Goal: Information Seeking & Learning: Learn about a topic

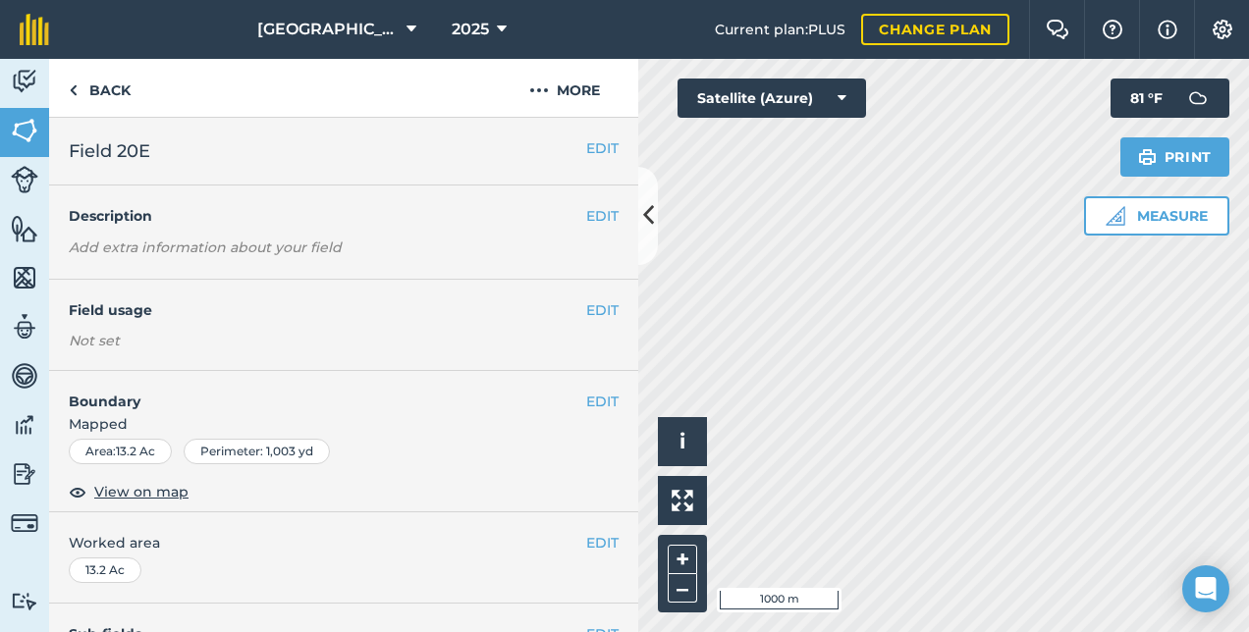
scroll to position [393, 0]
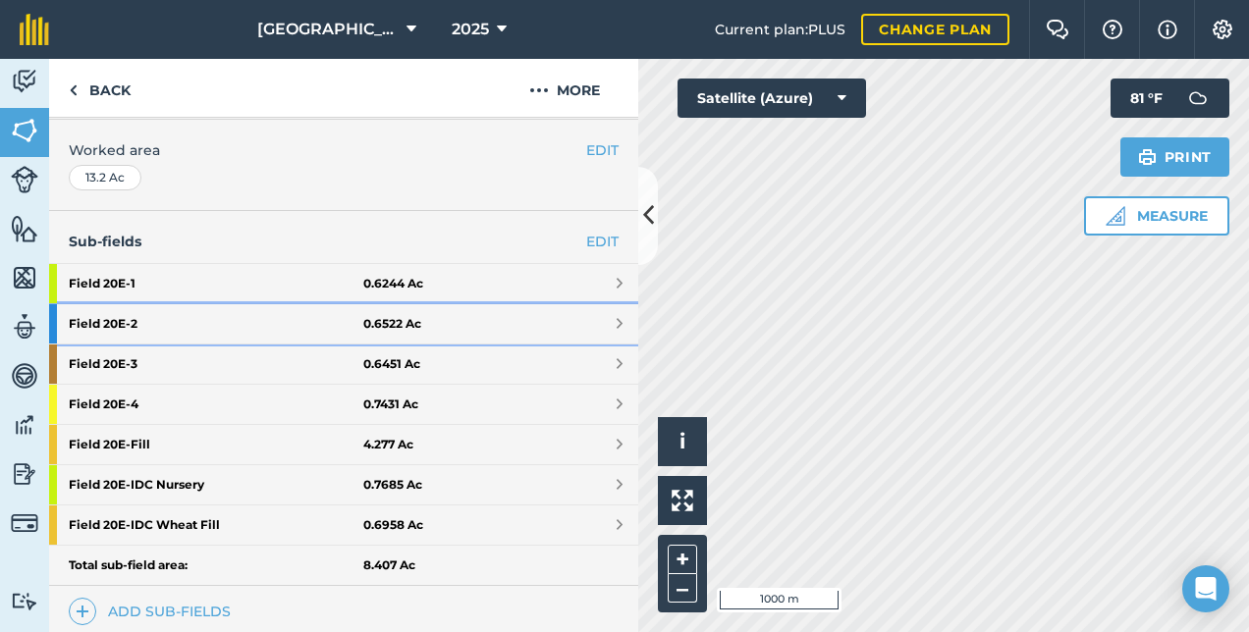
click at [185, 320] on strong "Field 20E - 2" at bounding box center [216, 323] width 295 height 39
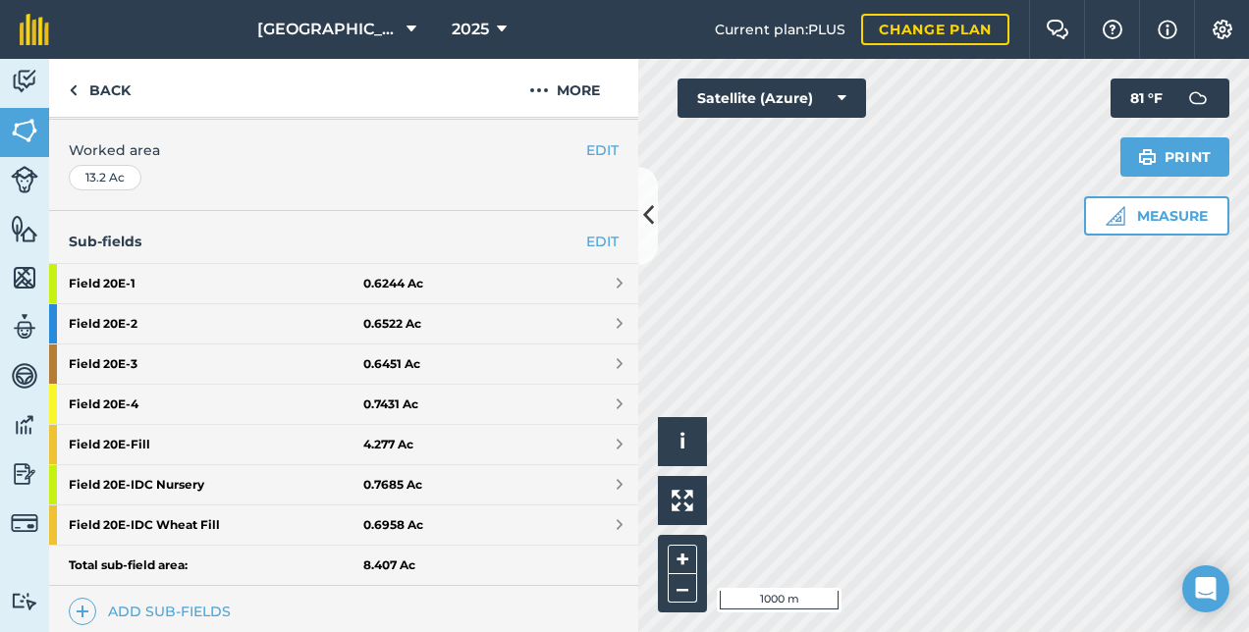
scroll to position [269, 0]
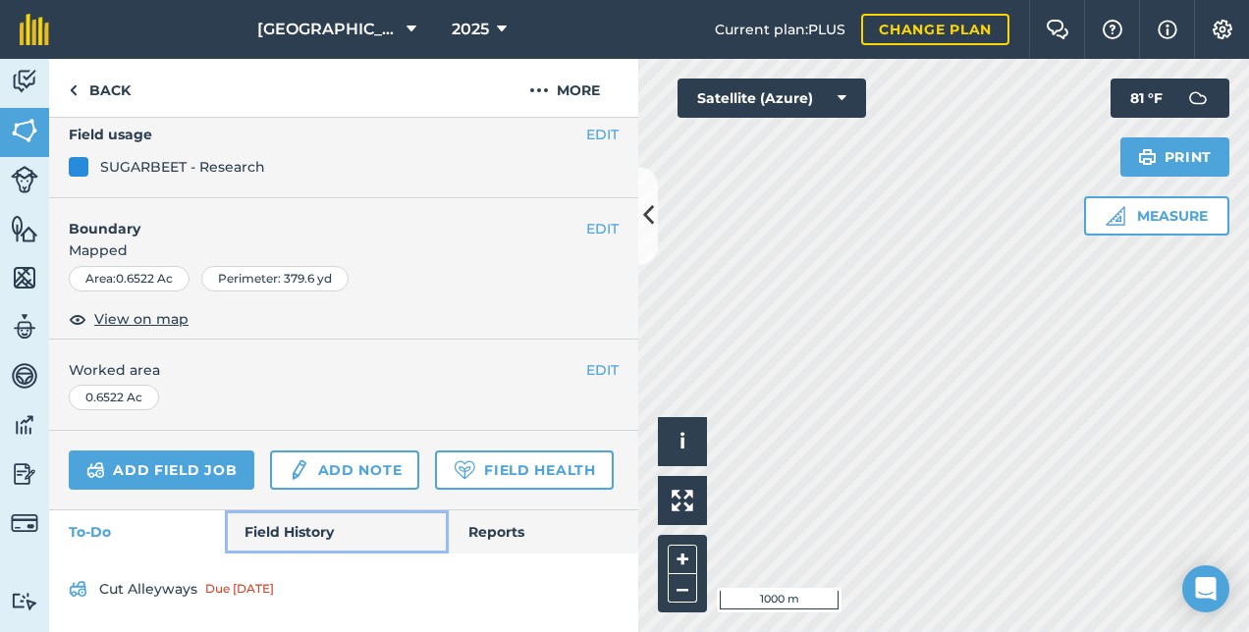
click at [300, 531] on link "Field History" at bounding box center [336, 531] width 223 height 43
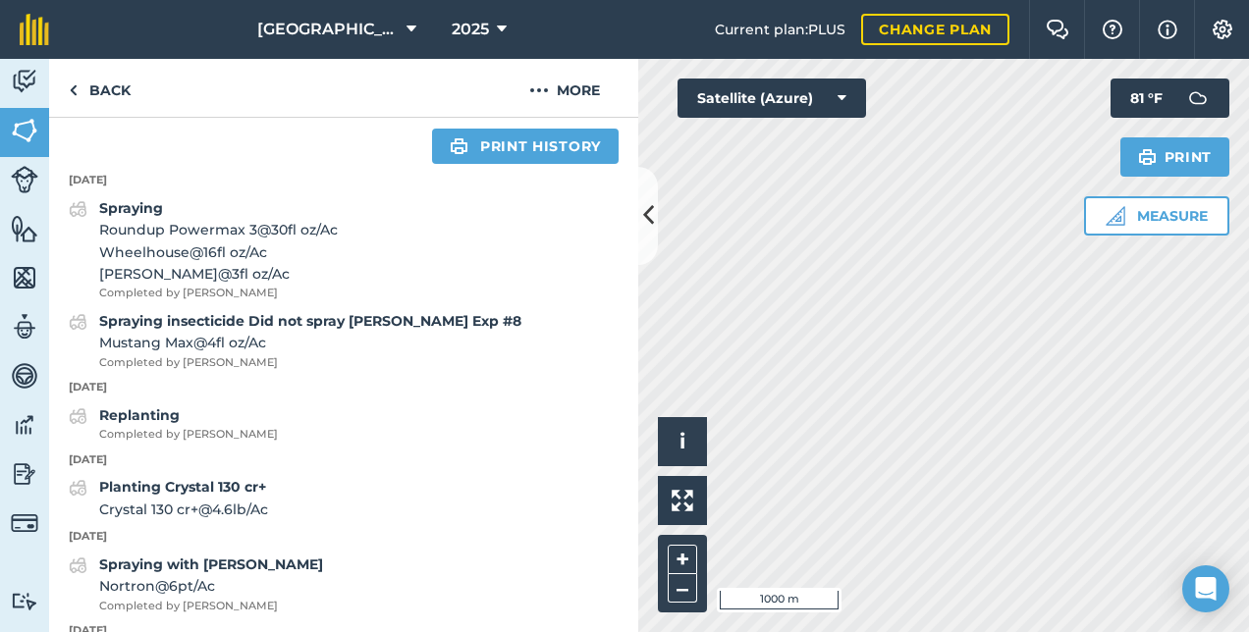
scroll to position [465, 0]
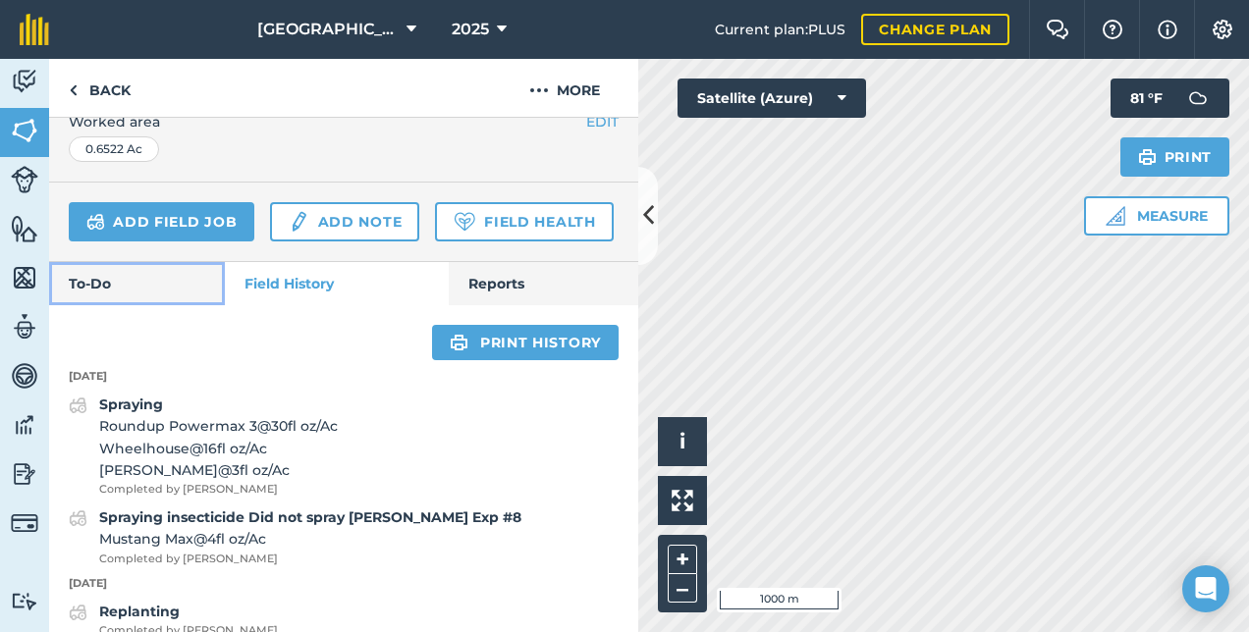
click at [135, 305] on link "To-Do" at bounding box center [137, 283] width 176 height 43
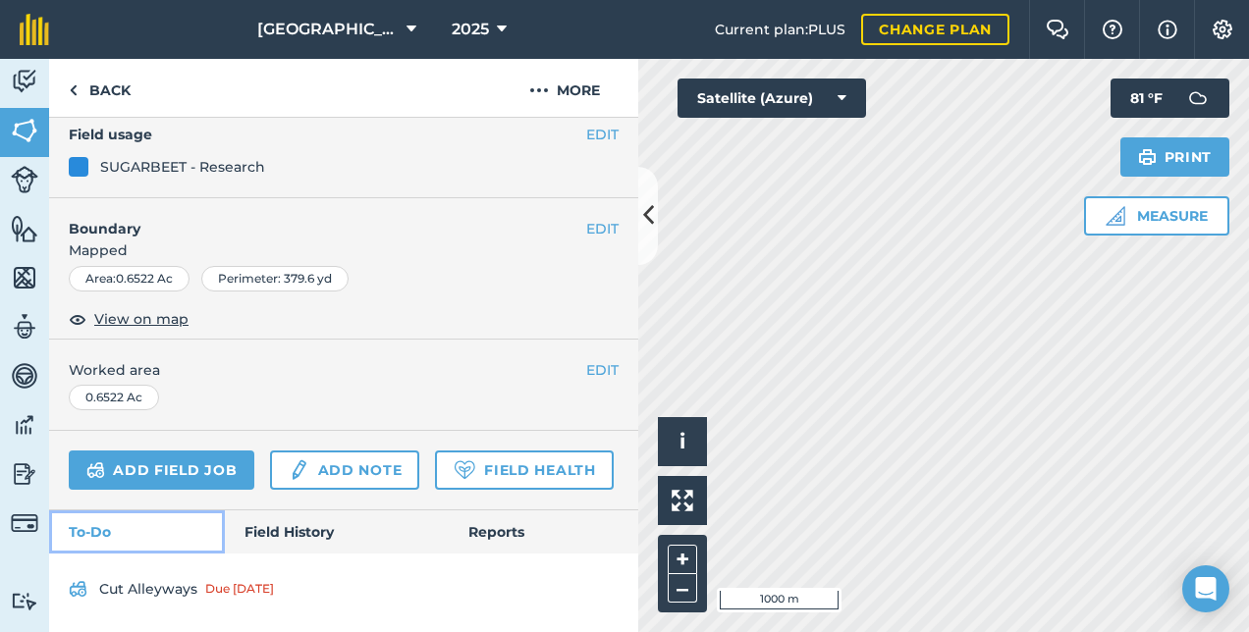
scroll to position [269, 0]
click at [304, 523] on link "Field History" at bounding box center [336, 531] width 223 height 43
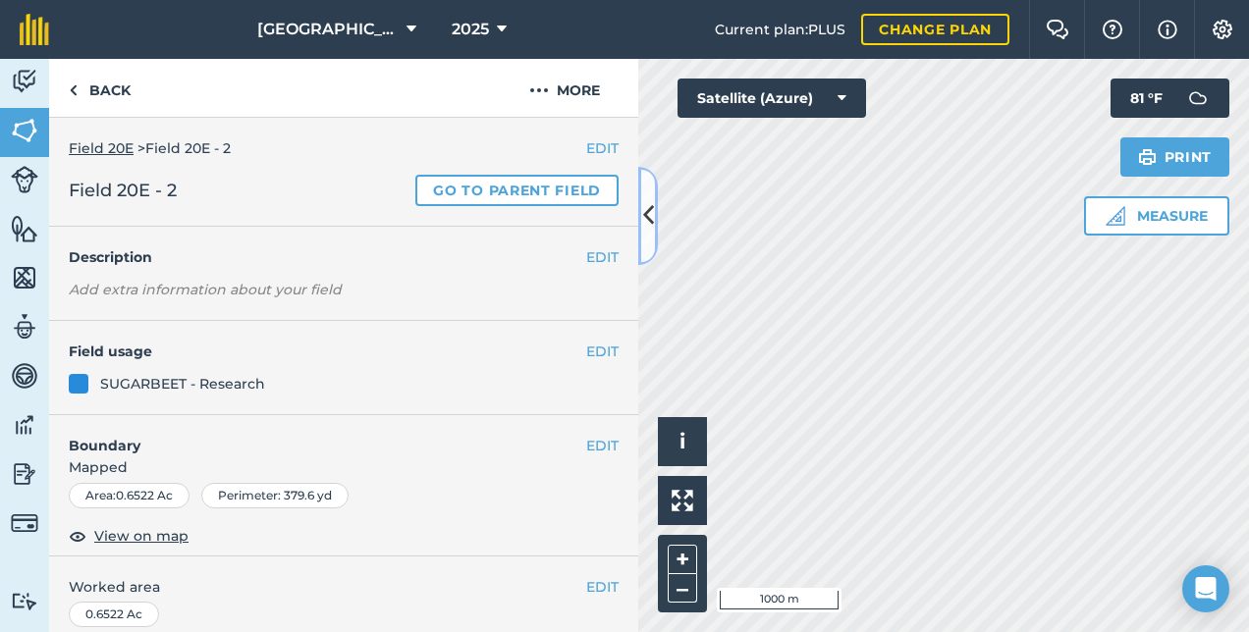
click at [656, 210] on button at bounding box center [648, 216] width 20 height 98
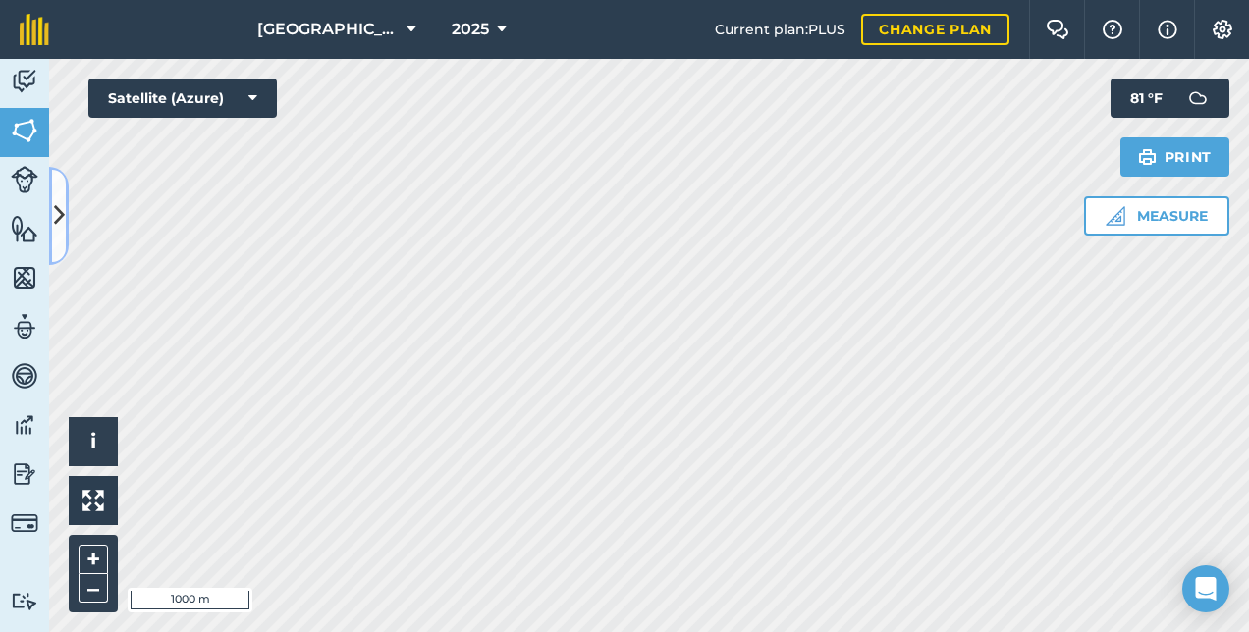
click at [62, 206] on icon at bounding box center [59, 215] width 11 height 34
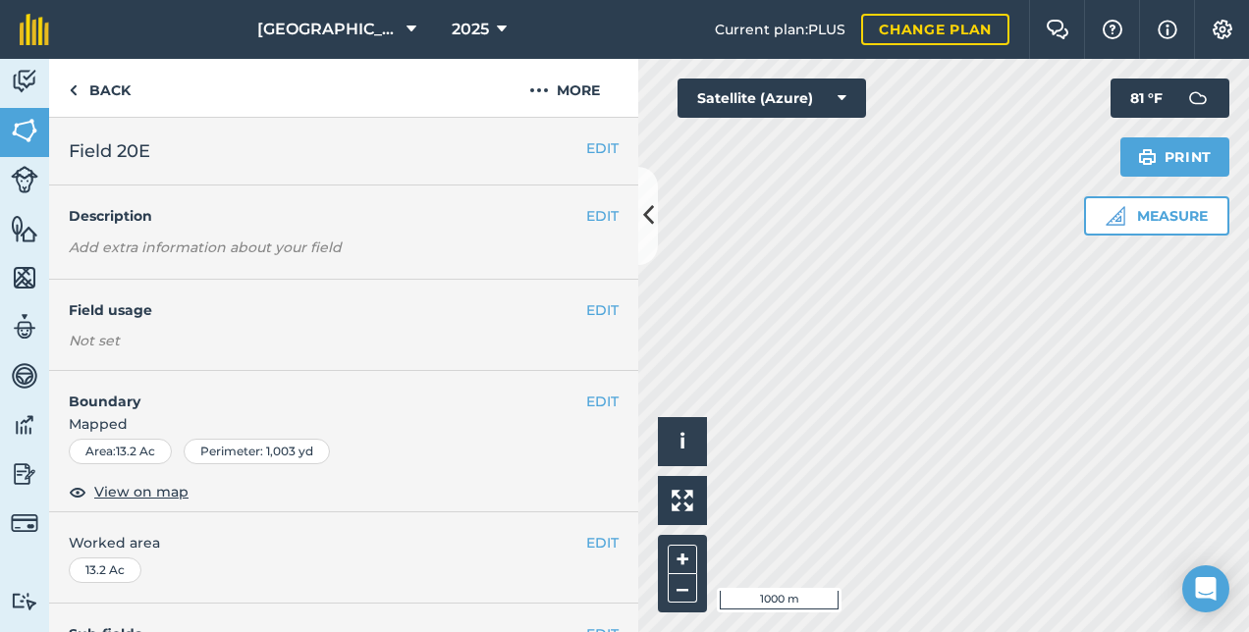
scroll to position [393, 0]
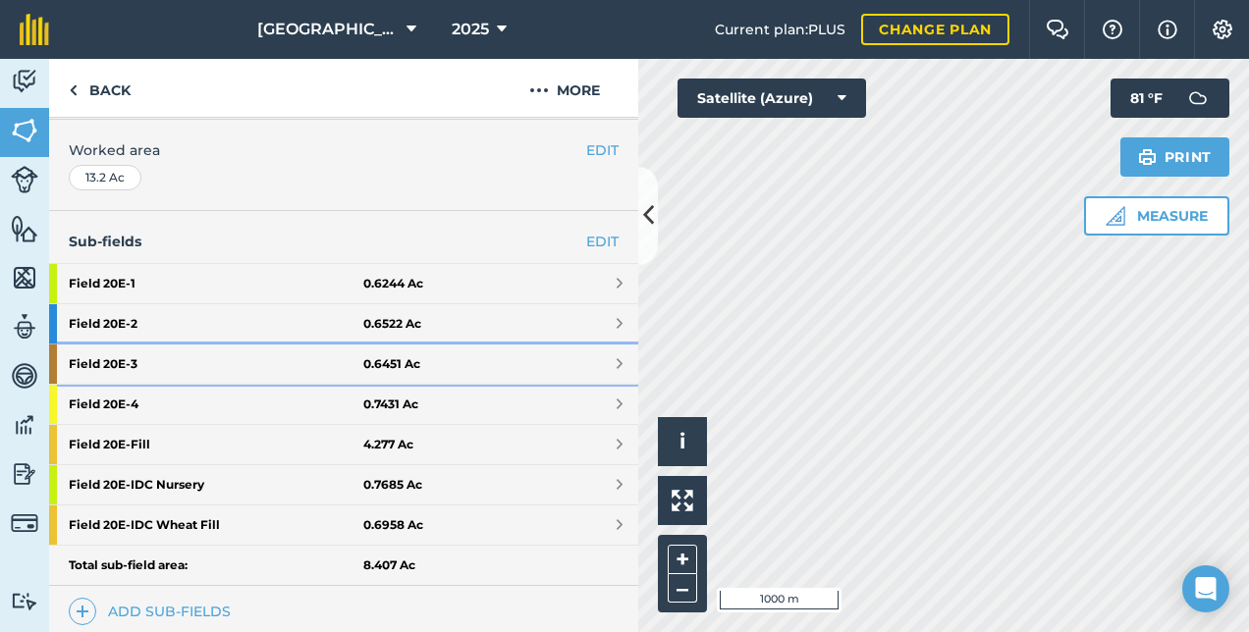
click at [187, 351] on strong "Field 20E - 3" at bounding box center [216, 364] width 295 height 39
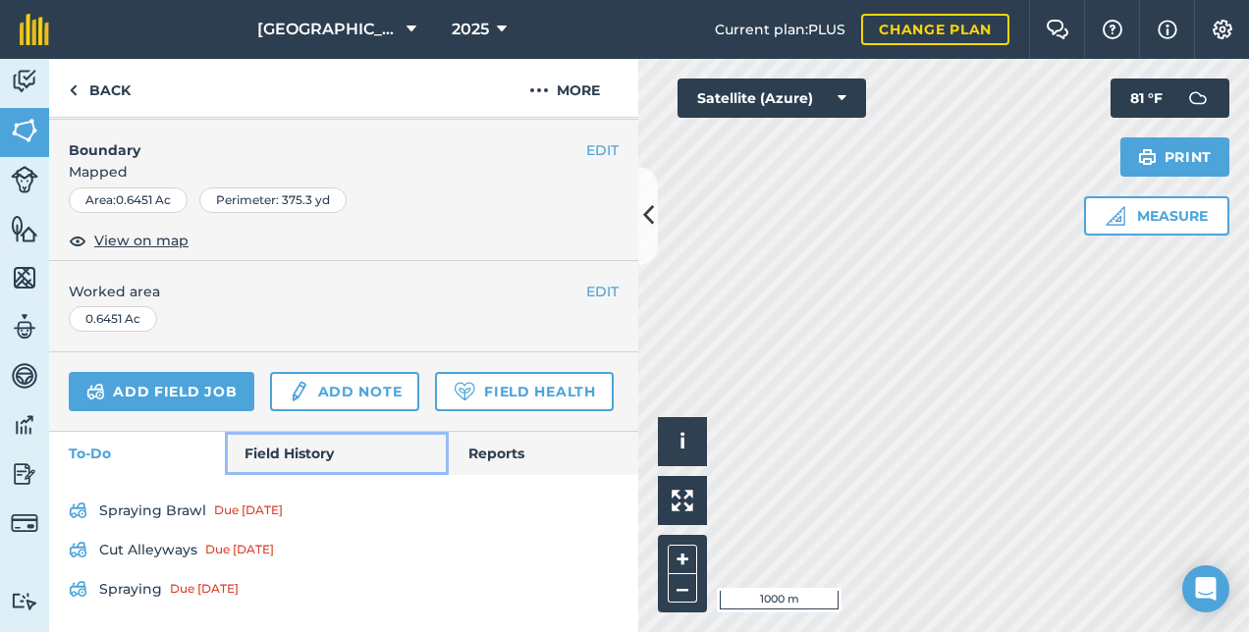
click at [293, 461] on link "Field History" at bounding box center [336, 453] width 223 height 43
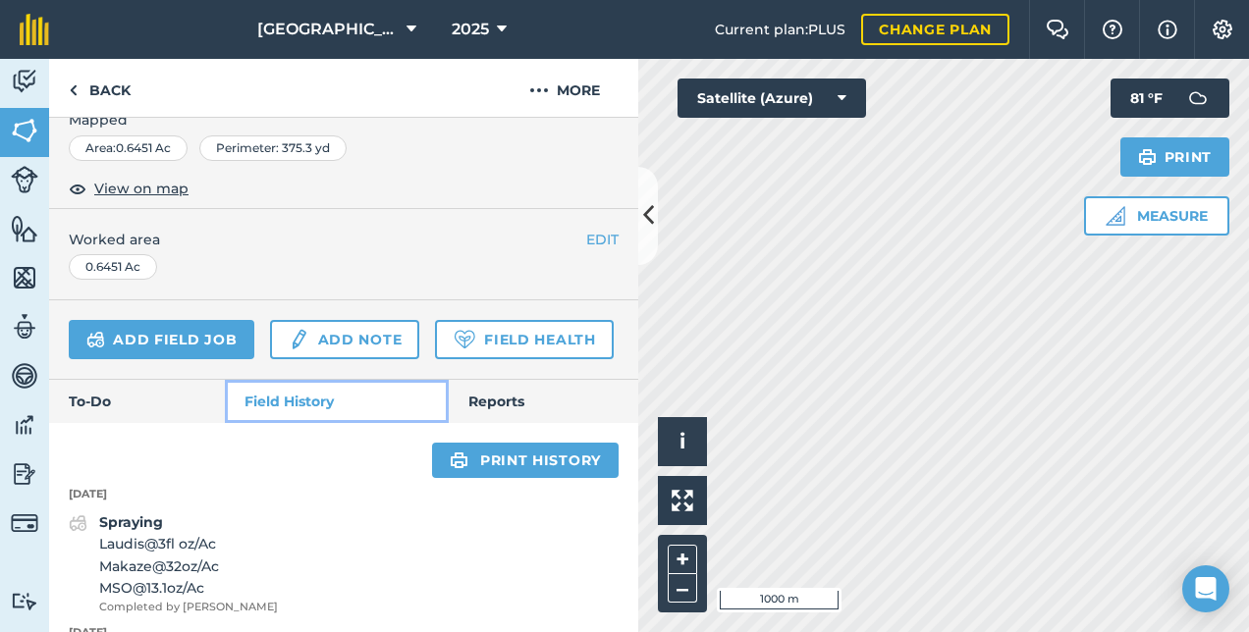
scroll to position [642, 0]
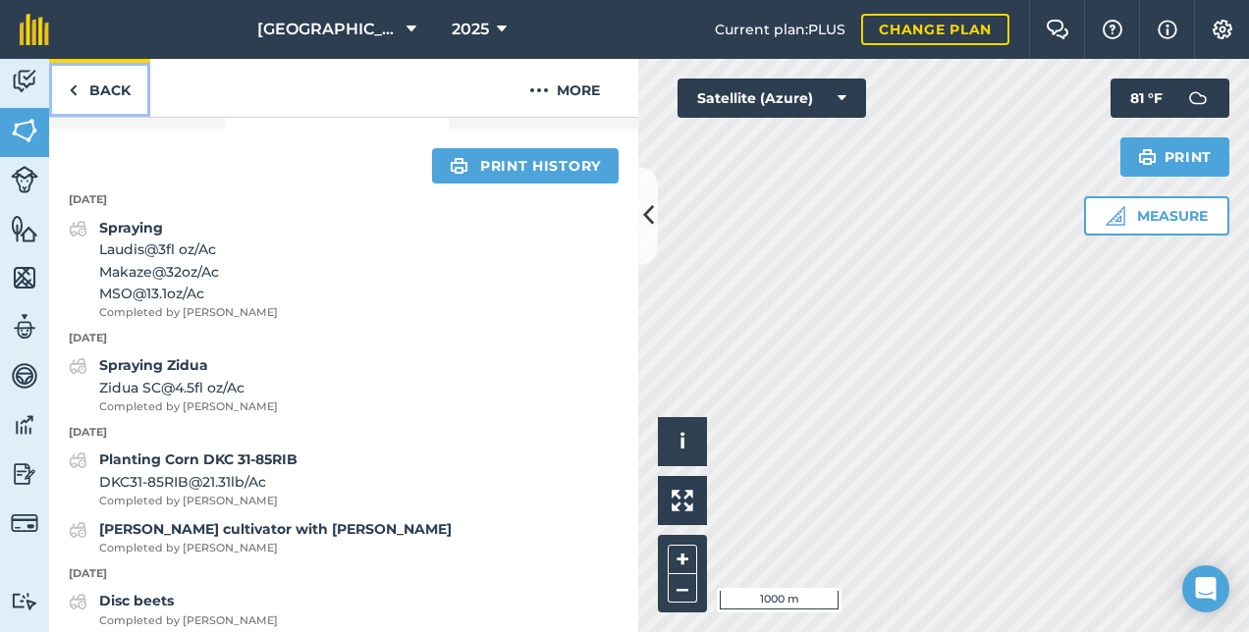
drag, startPoint x: 94, startPoint y: 84, endPoint x: 108, endPoint y: 98, distance: 19.4
click at [95, 85] on link "Back" at bounding box center [99, 88] width 101 height 58
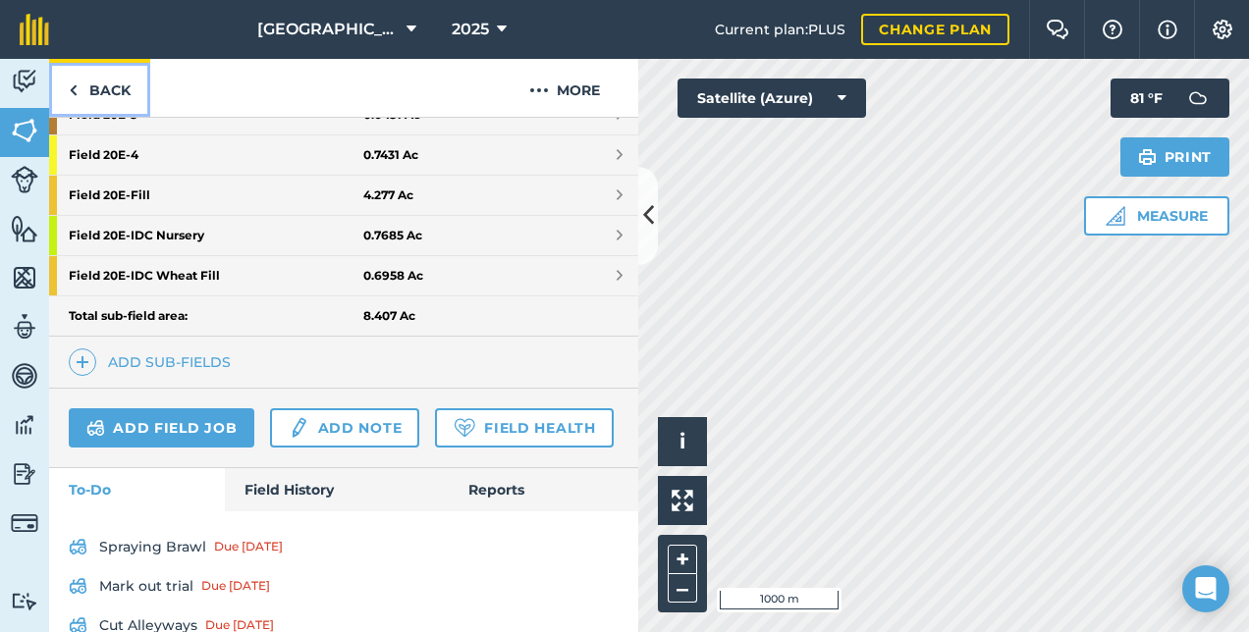
scroll to position [883, 0]
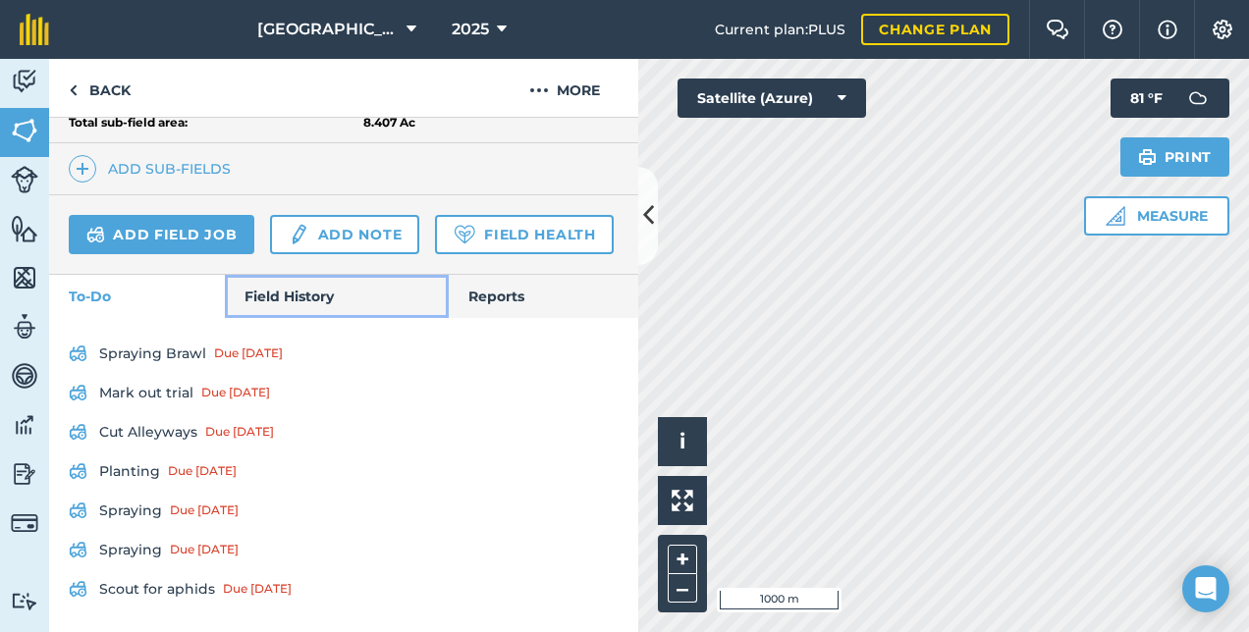
click at [257, 300] on link "Field History" at bounding box center [336, 296] width 223 height 43
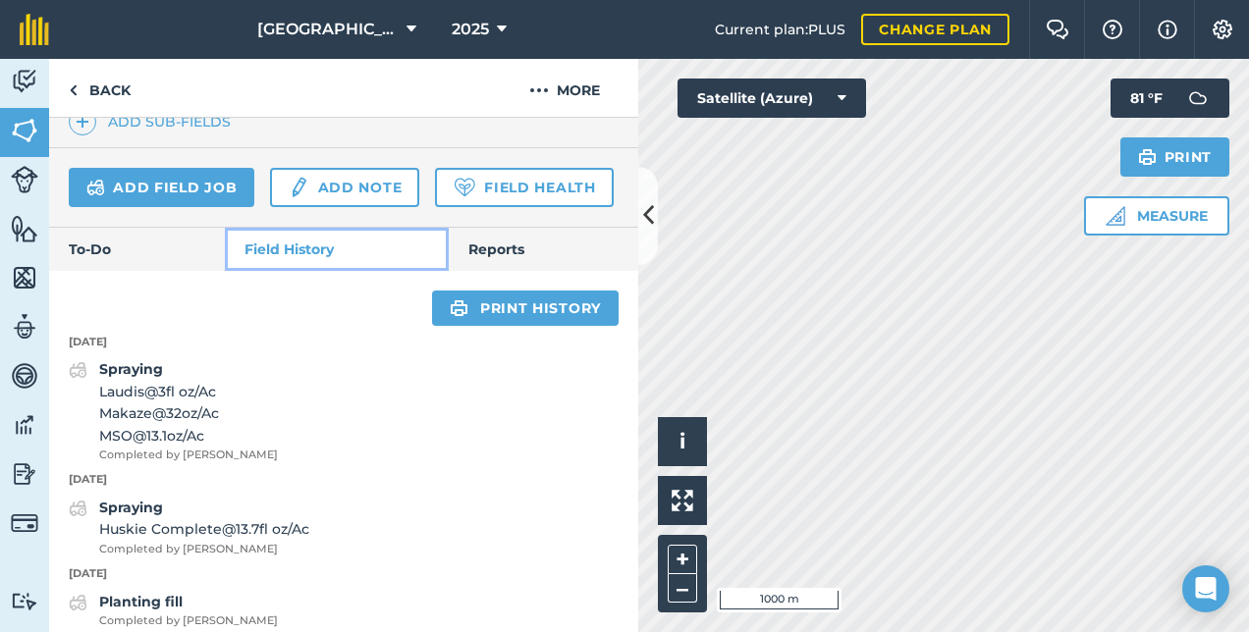
scroll to position [392, 0]
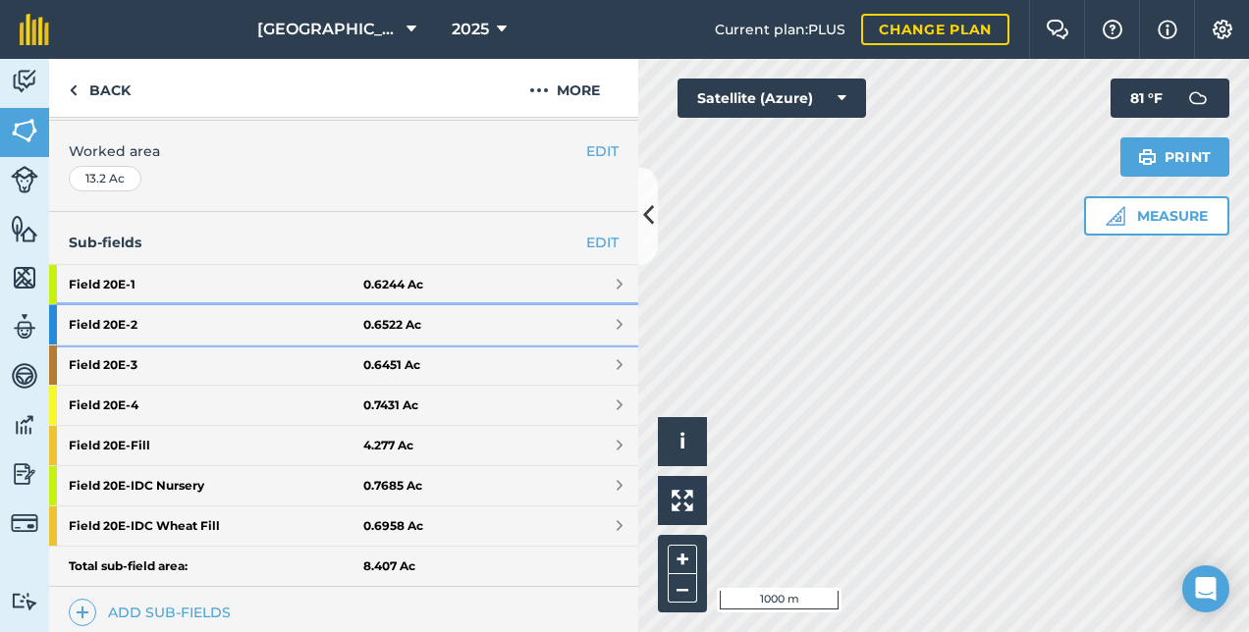
click at [131, 309] on strong "Field 20E - 2" at bounding box center [216, 324] width 295 height 39
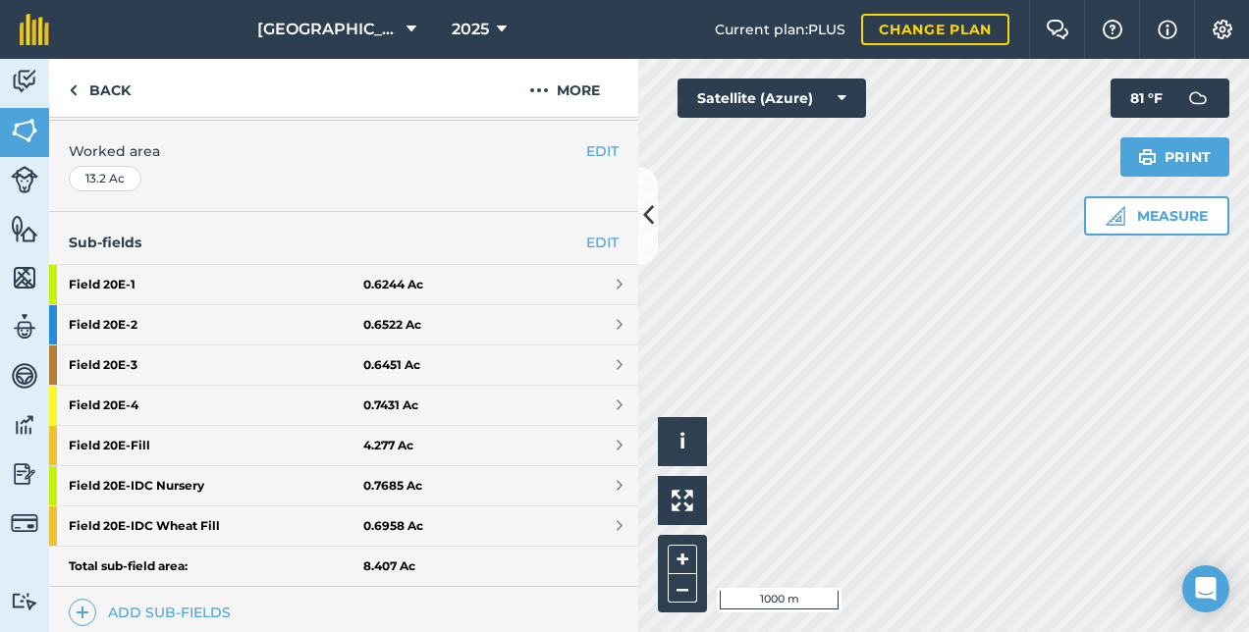
scroll to position [269, 0]
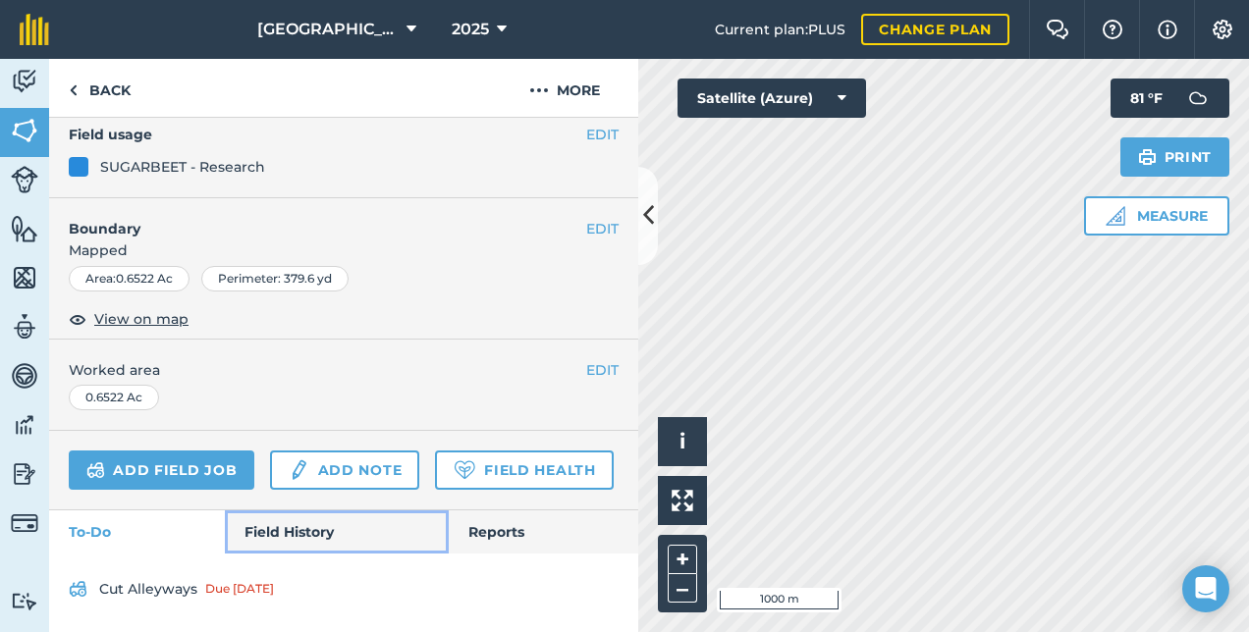
click at [308, 526] on link "Field History" at bounding box center [336, 531] width 223 height 43
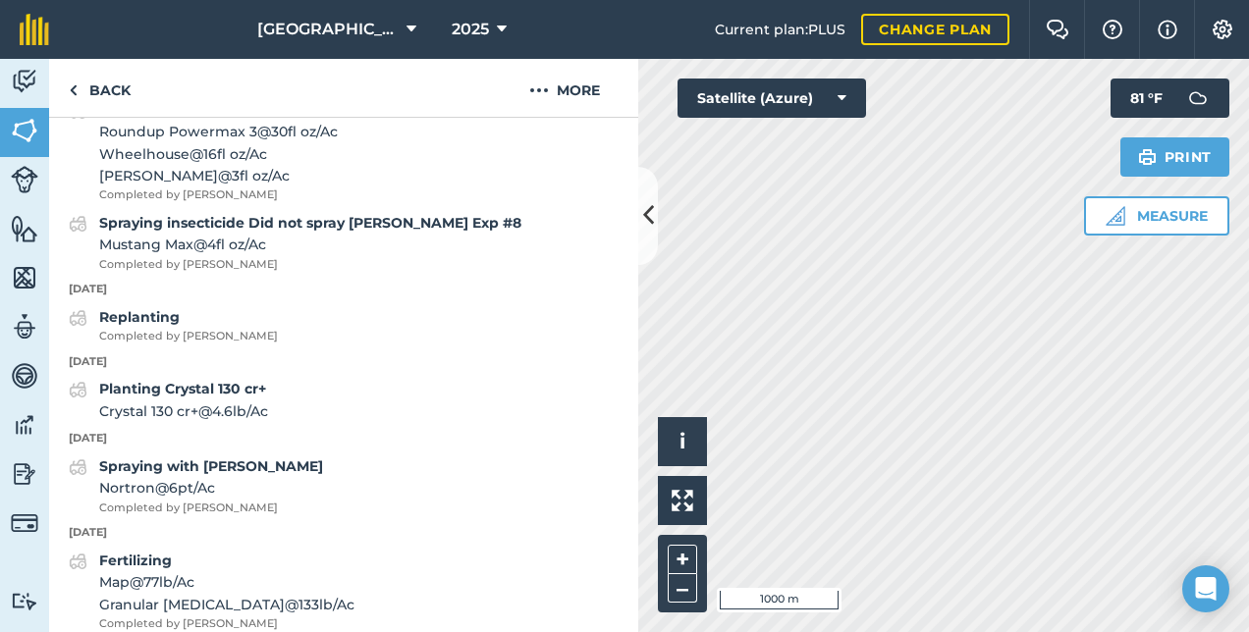
scroll to position [563, 0]
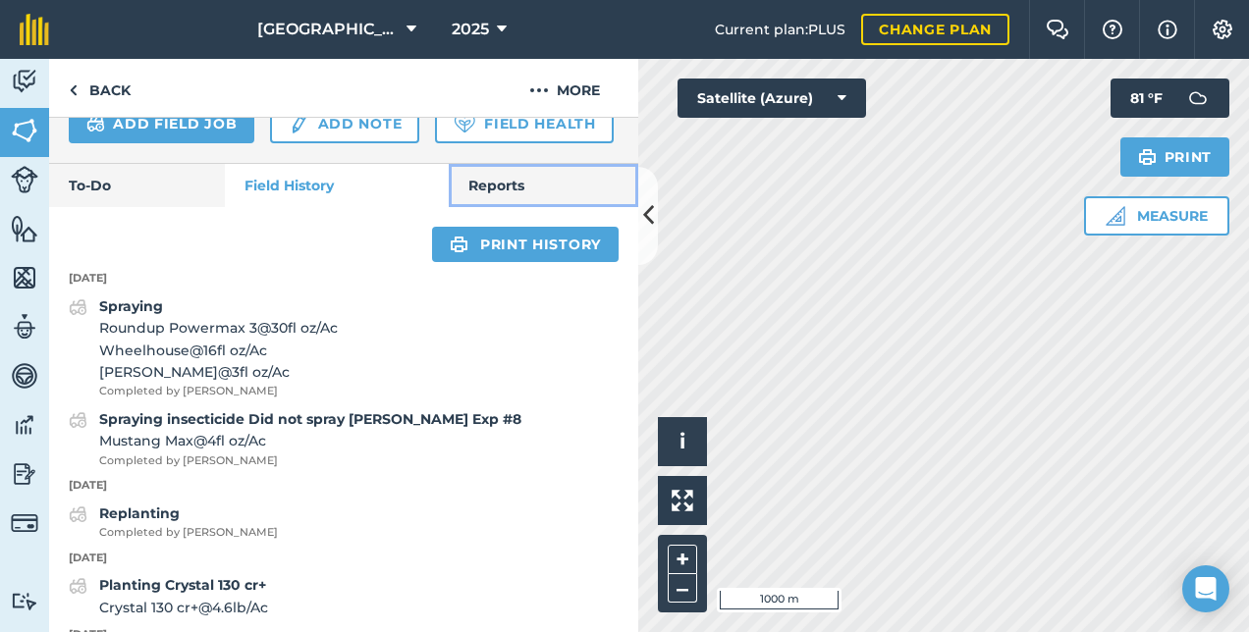
click at [530, 207] on link "Reports" at bounding box center [543, 185] width 189 height 43
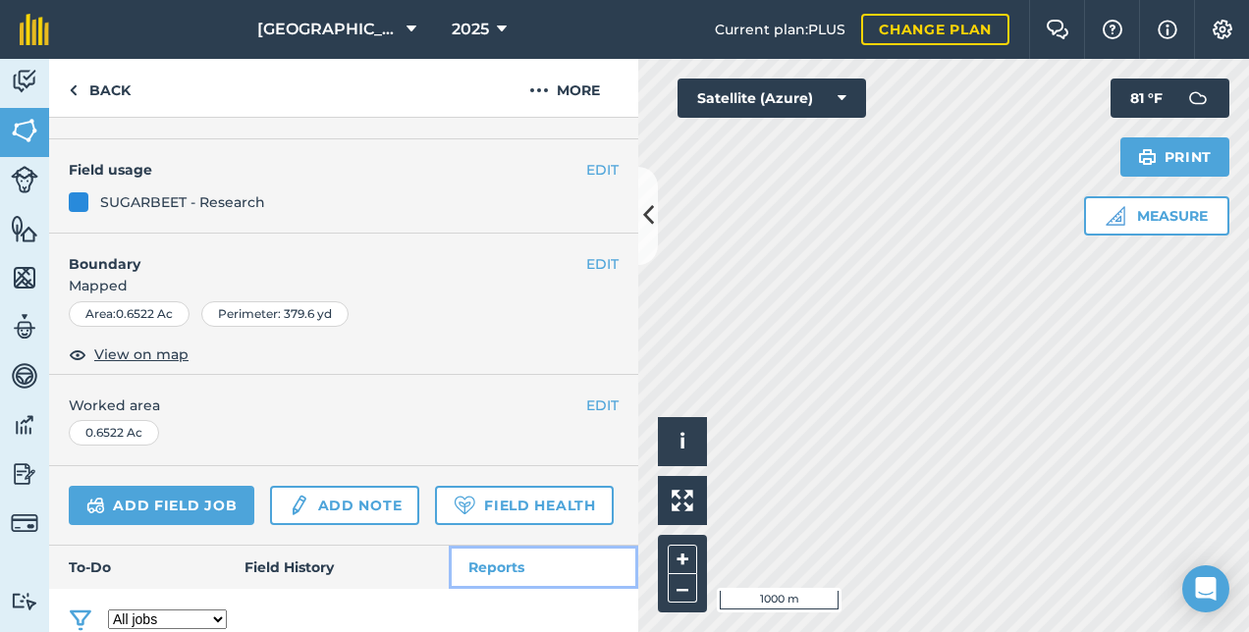
scroll to position [295, 0]
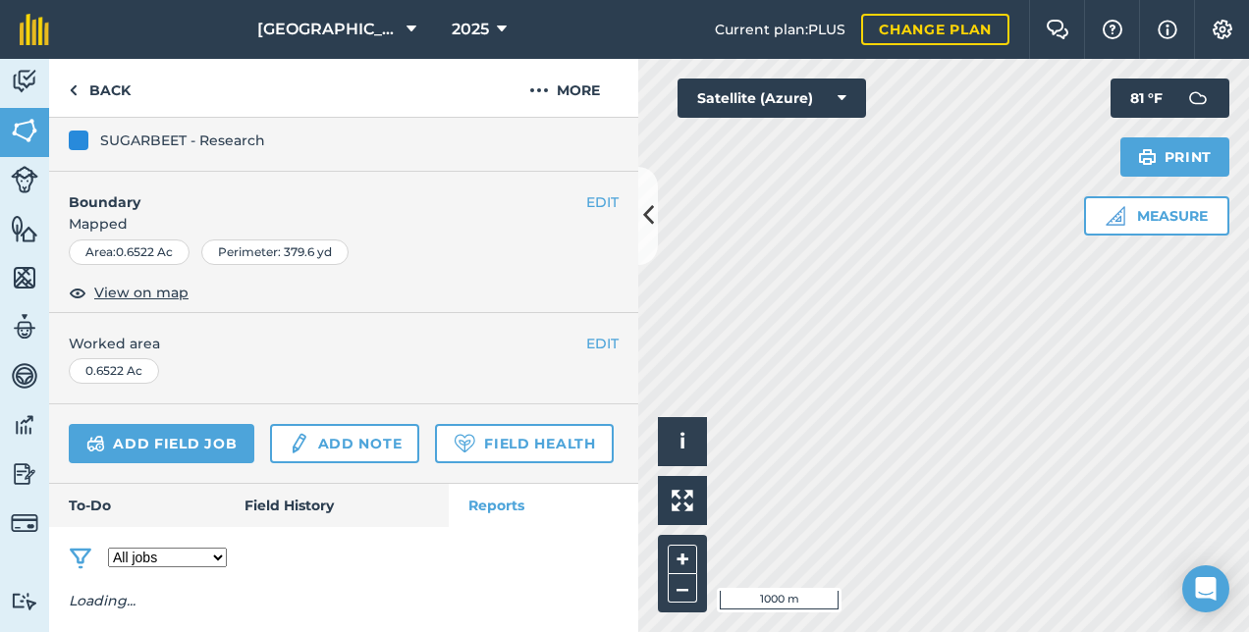
click at [308, 244] on div "EDIT Boundary Mapped Area : 0.6522 Ac Perimeter : 379.6 yd View on map" at bounding box center [343, 242] width 589 height 141
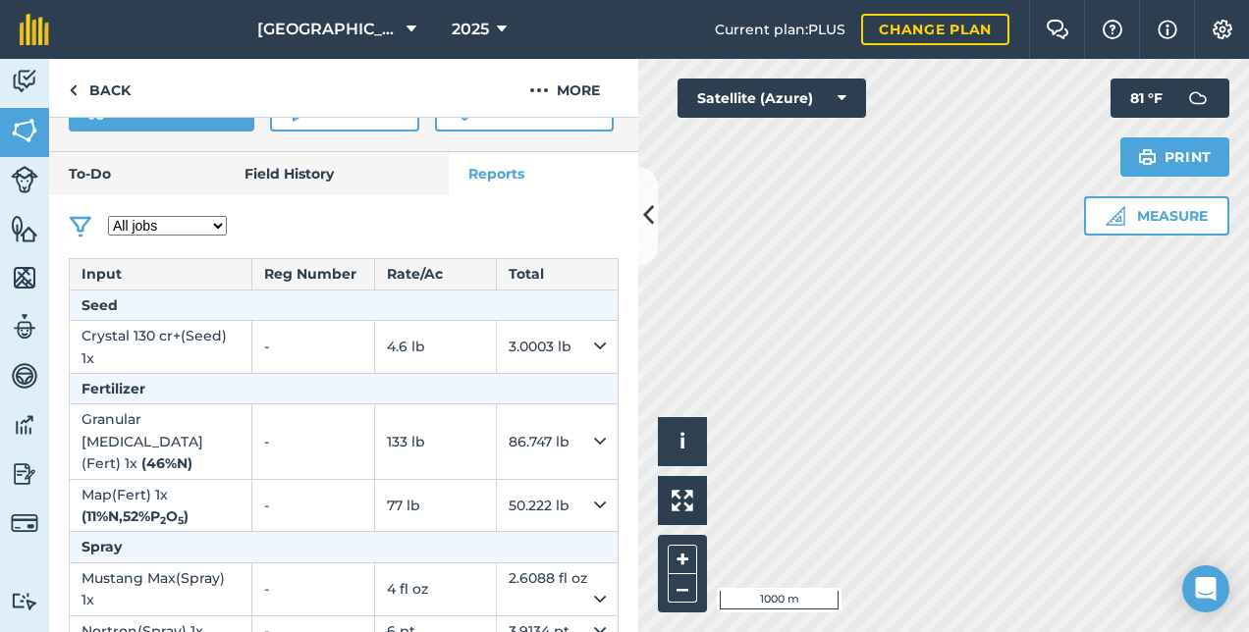
scroll to position [477, 0]
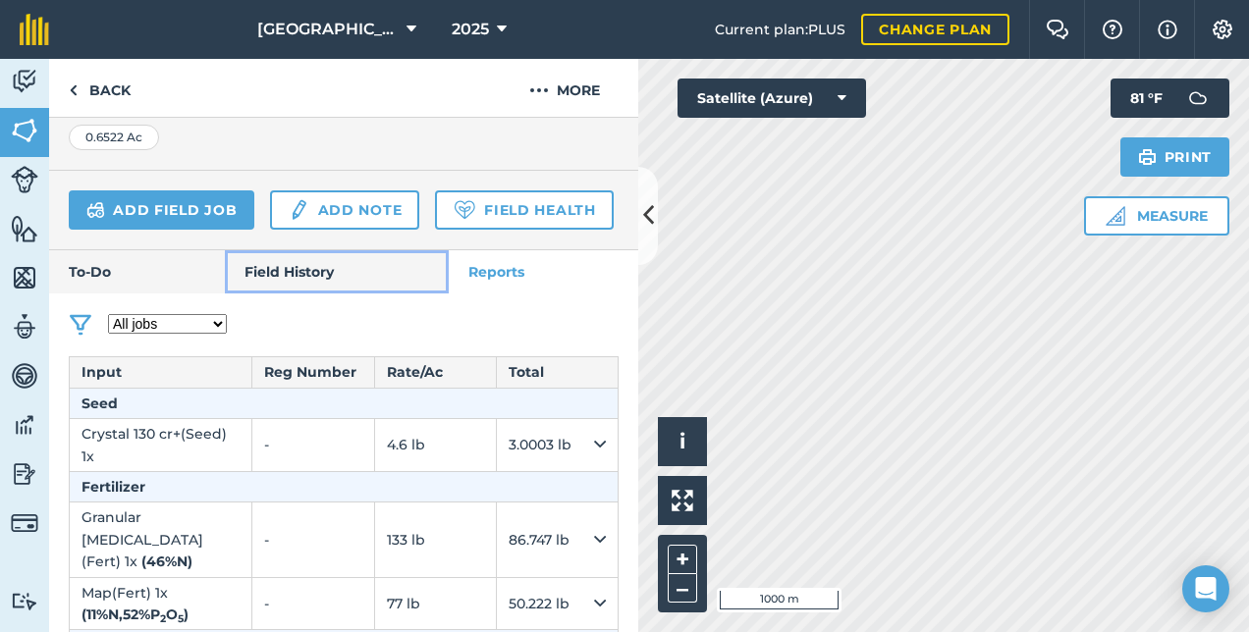
click at [302, 294] on link "Field History" at bounding box center [336, 271] width 223 height 43
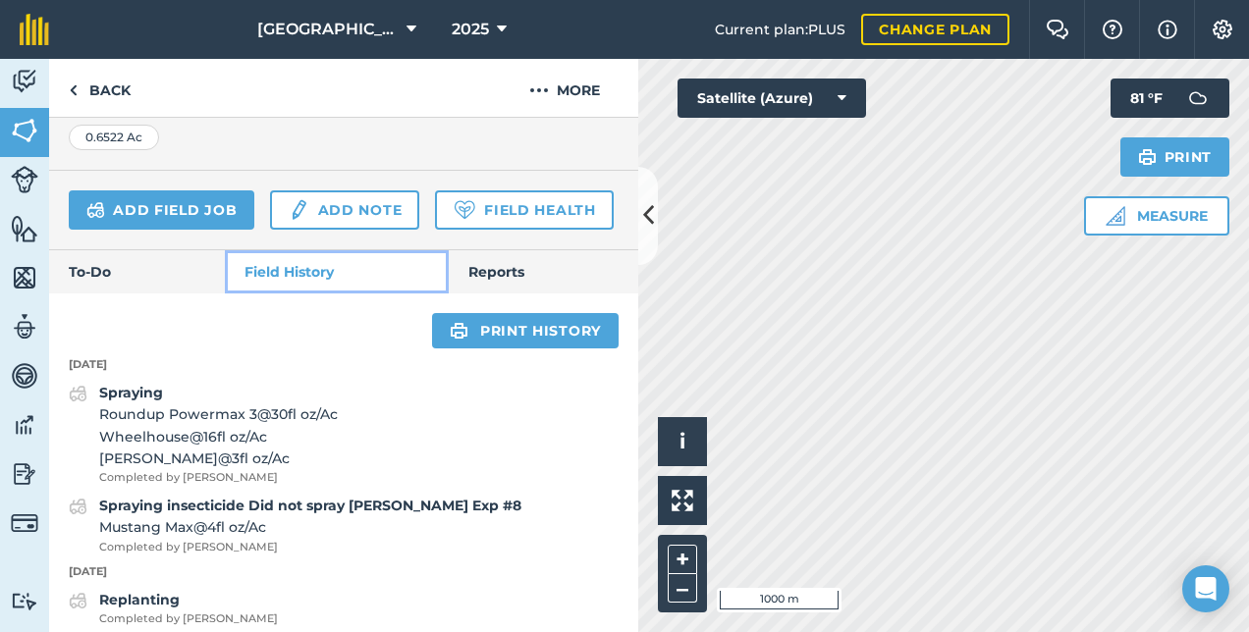
scroll to position [575, 0]
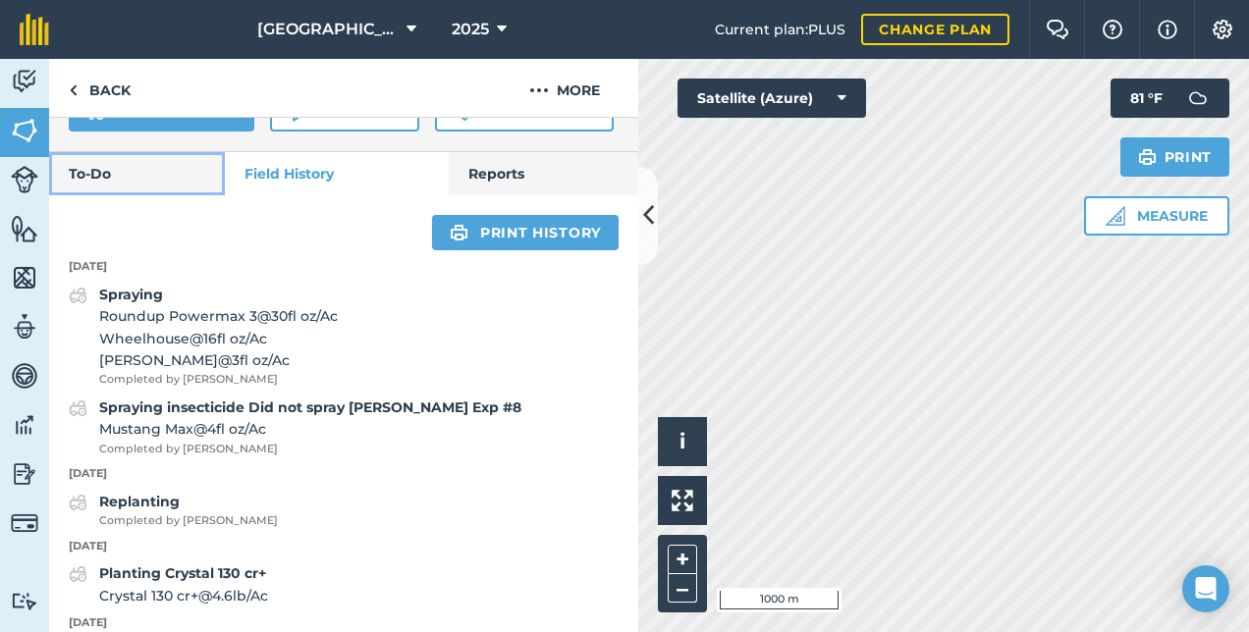
drag, startPoint x: 129, startPoint y: 228, endPoint x: 142, endPoint y: 234, distance: 15.0
click at [130, 195] on link "To-Do" at bounding box center [137, 173] width 176 height 43
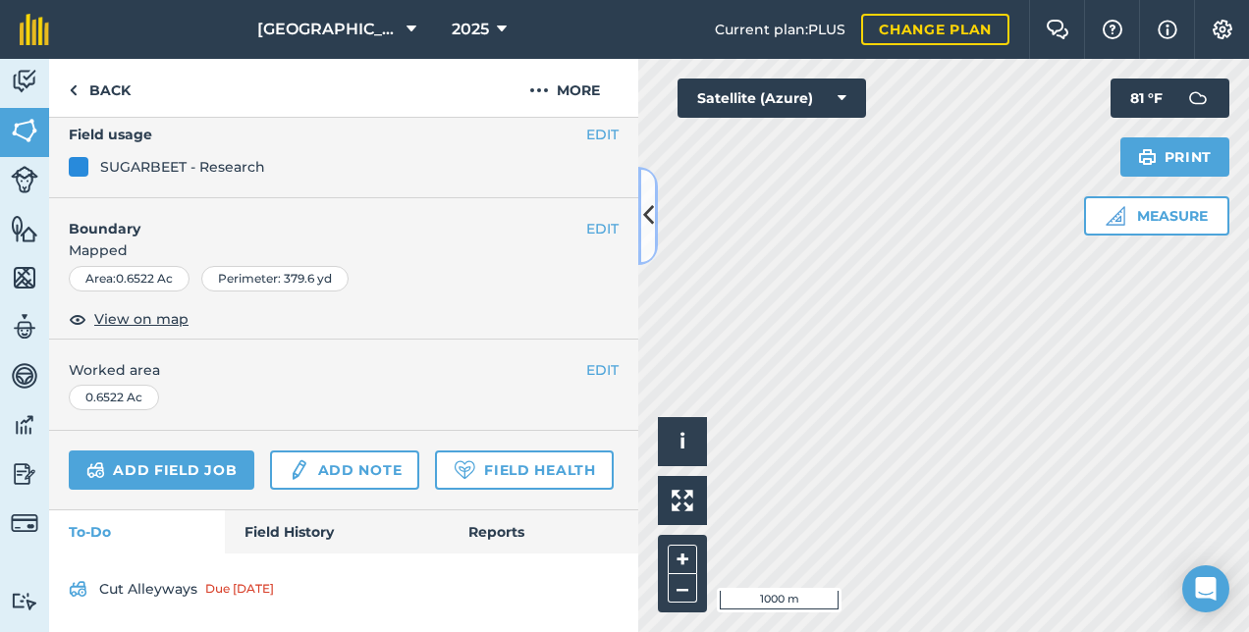
click at [645, 222] on icon at bounding box center [648, 215] width 11 height 34
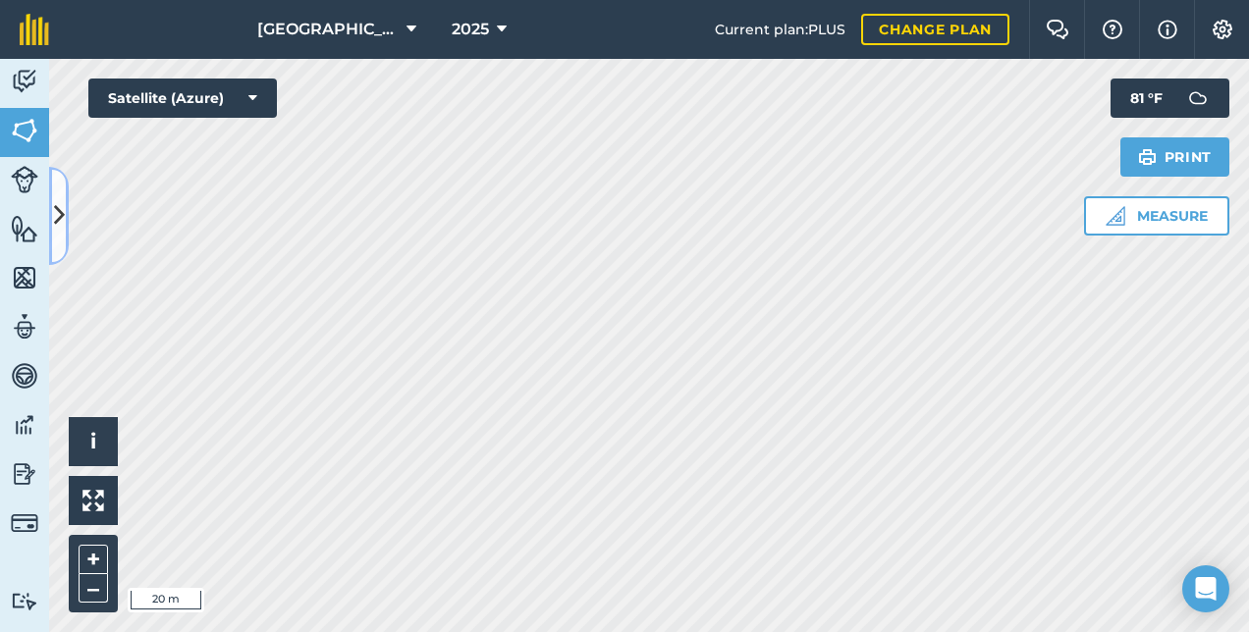
click at [49, 202] on button at bounding box center [59, 216] width 20 height 98
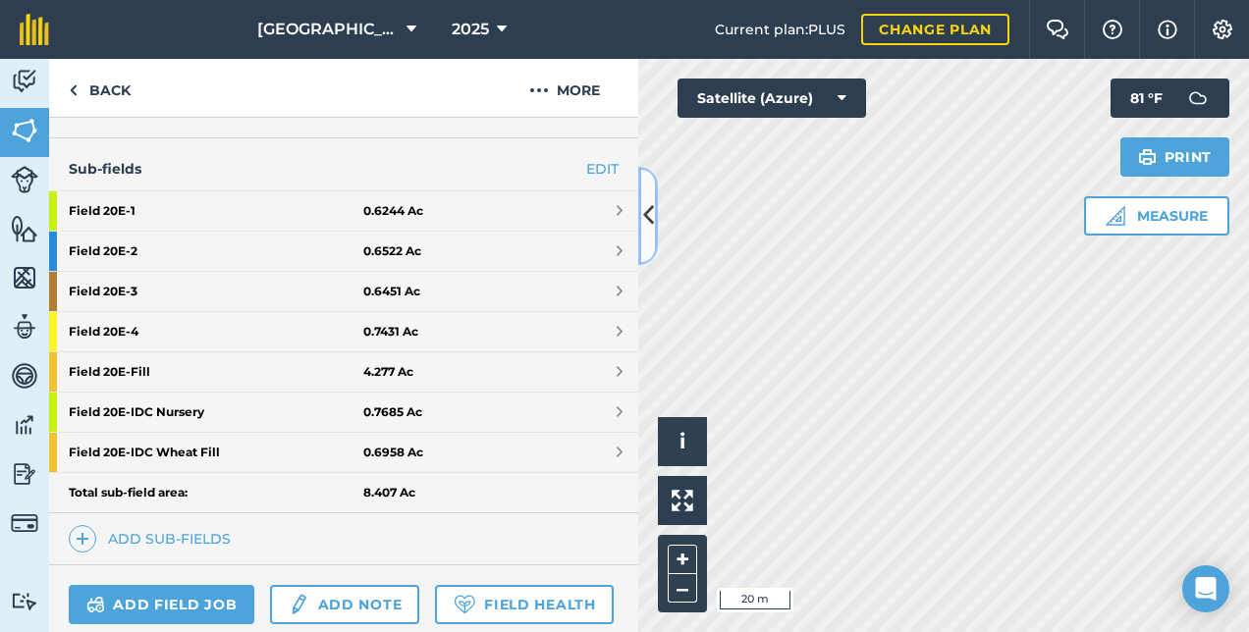
scroll to position [563, 0]
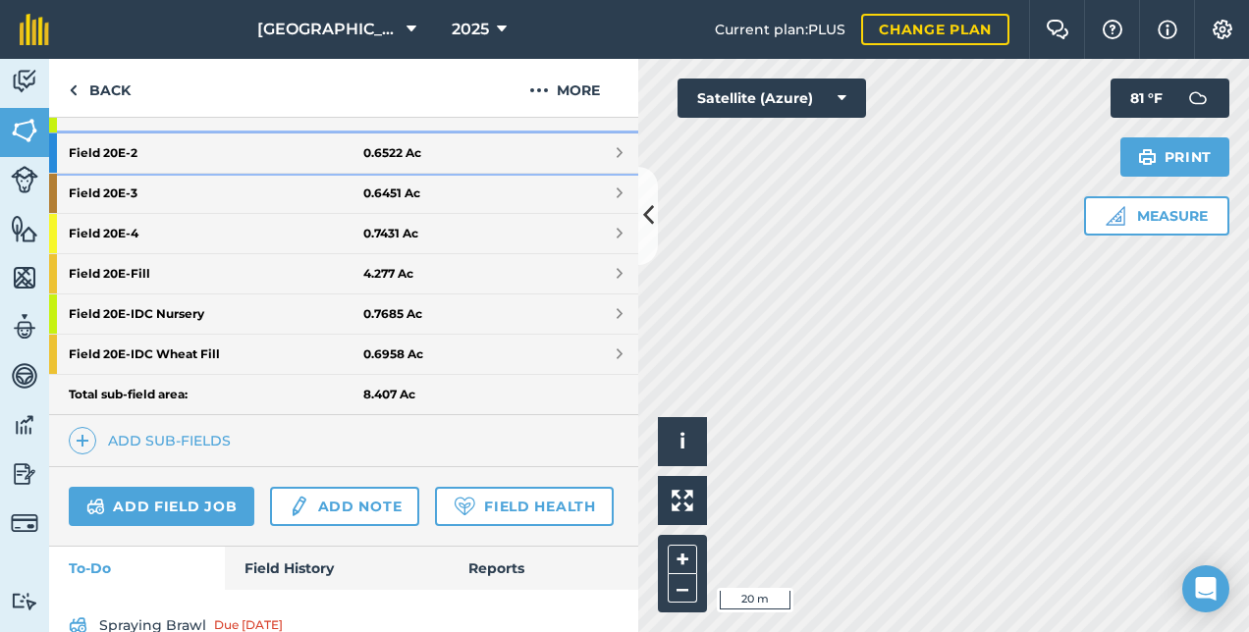
click at [135, 143] on strong "Field 20E - 2" at bounding box center [216, 153] width 295 height 39
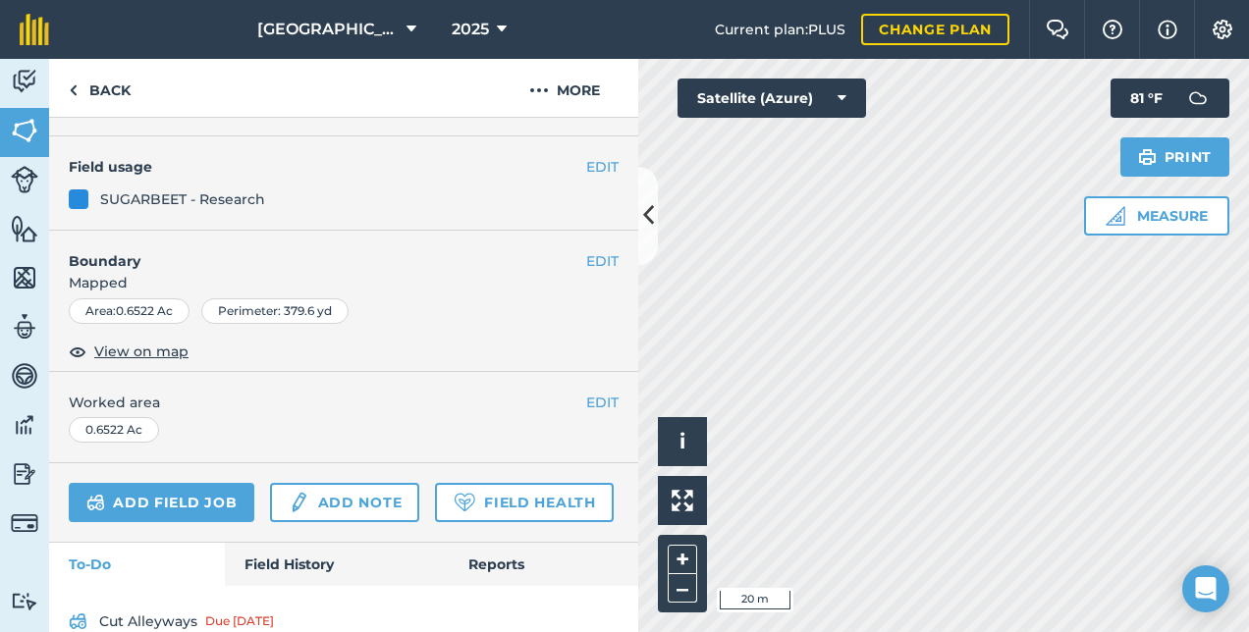
scroll to position [269, 0]
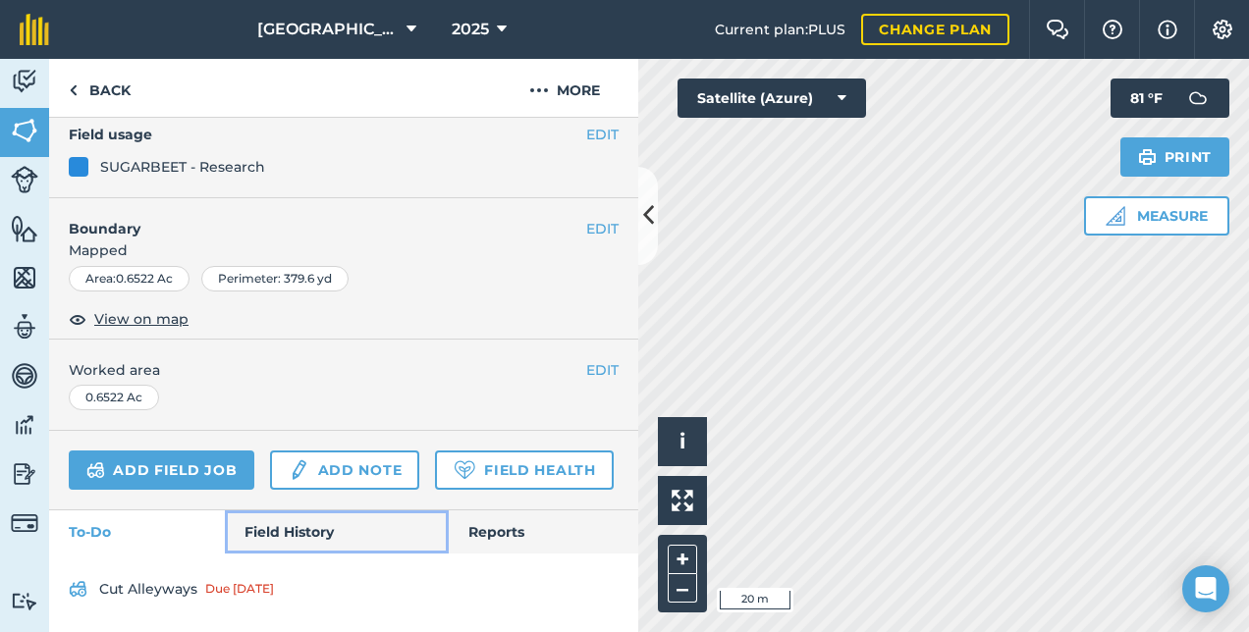
click at [294, 516] on link "Field History" at bounding box center [336, 531] width 223 height 43
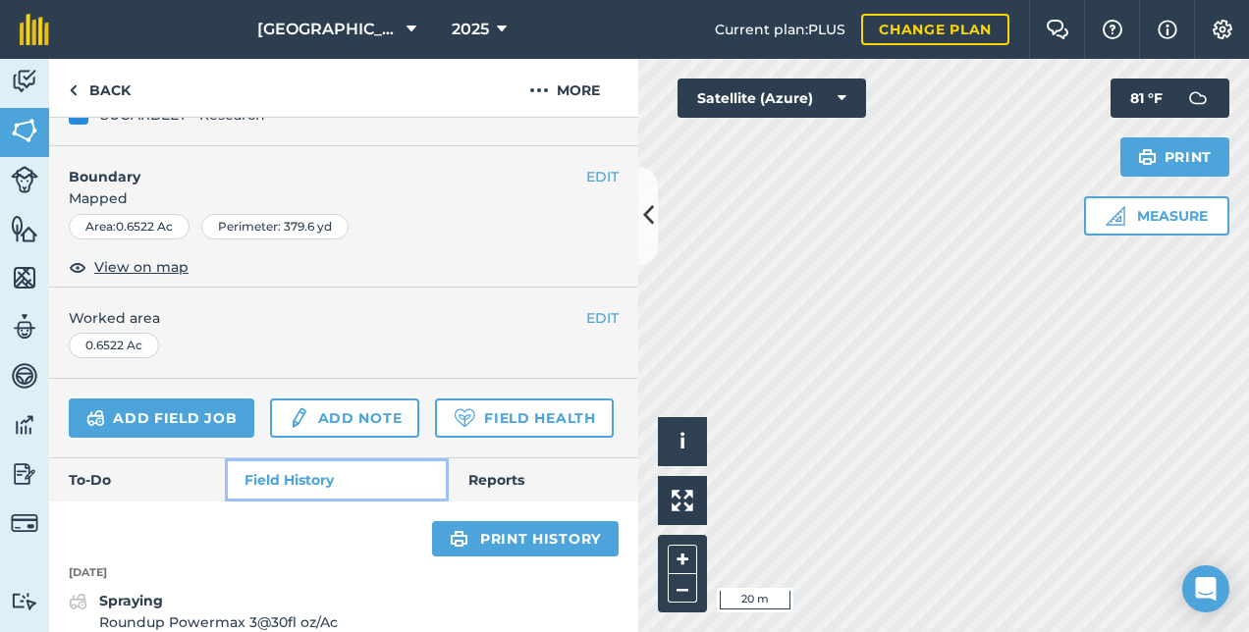
scroll to position [465, 0]
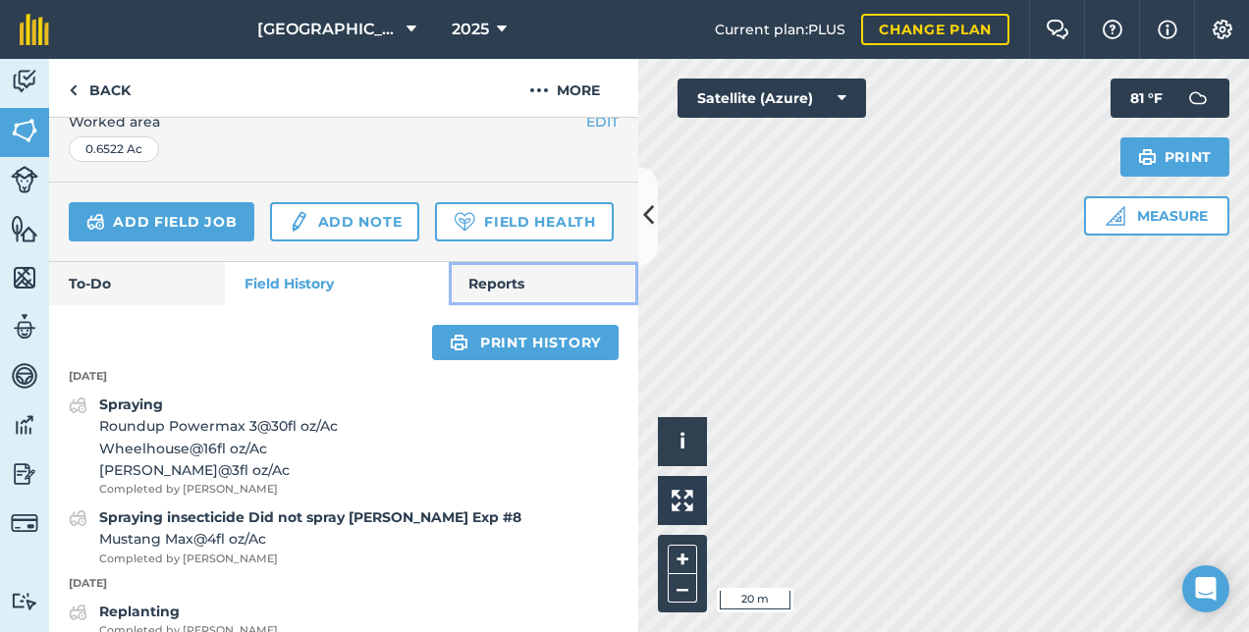
click at [489, 305] on link "Reports" at bounding box center [543, 283] width 189 height 43
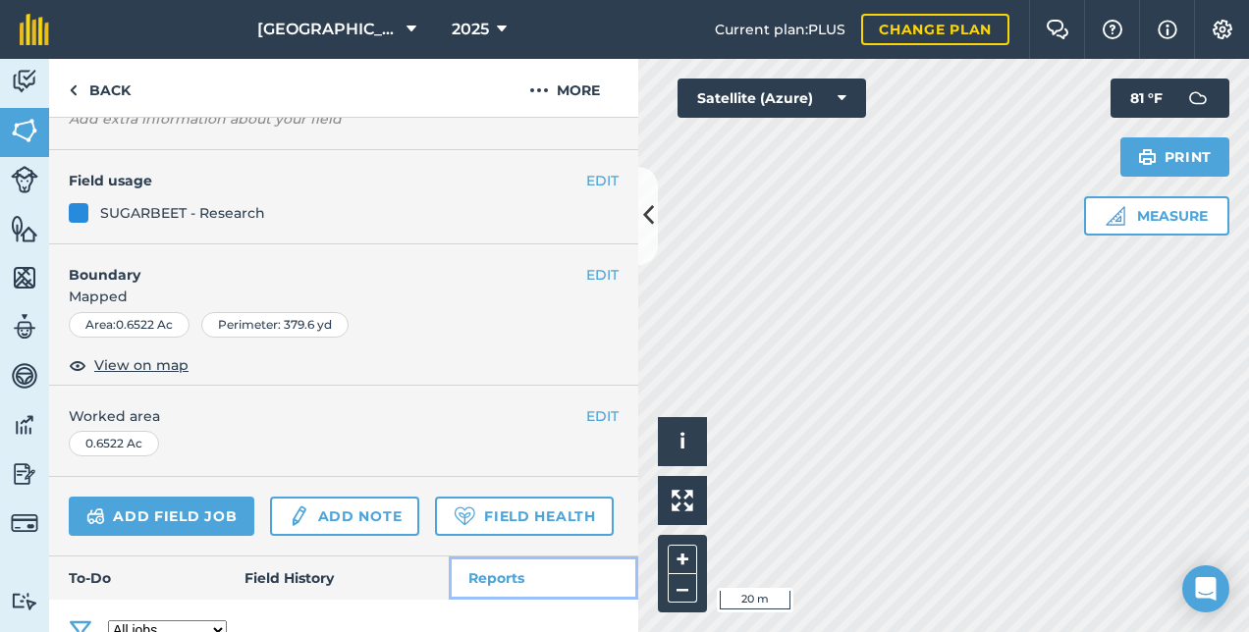
scroll to position [367, 0]
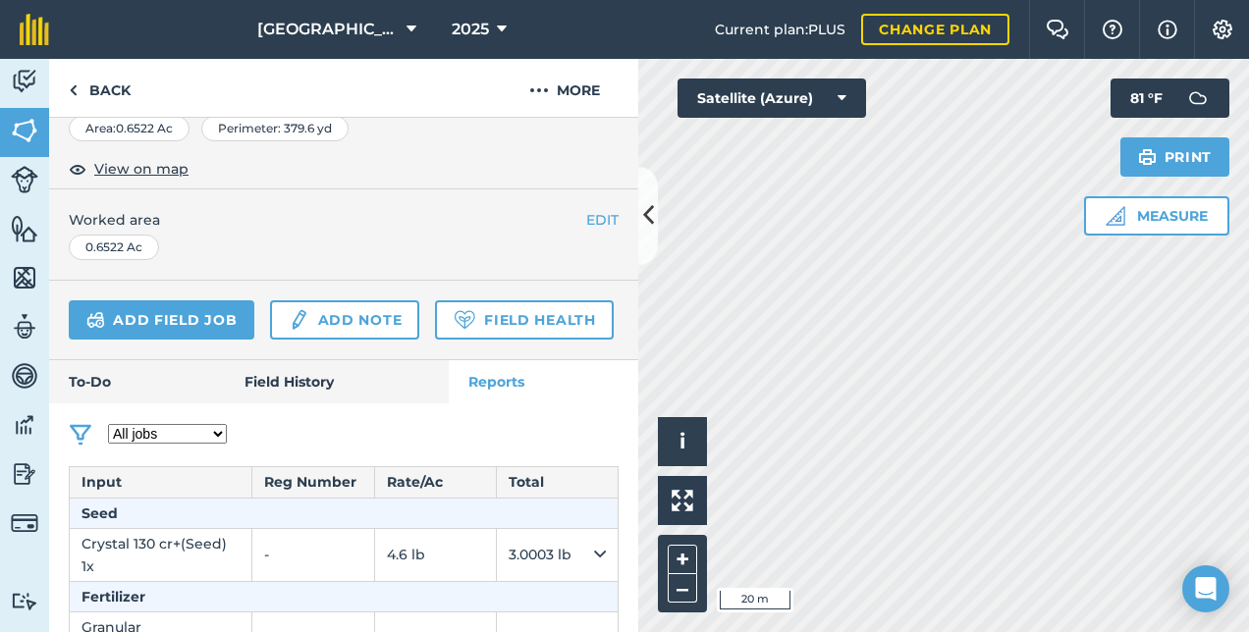
click at [296, 360] on div "Add field job Add note Field Health" at bounding box center [343, 321] width 589 height 80
click at [296, 403] on link "Field History" at bounding box center [336, 381] width 223 height 43
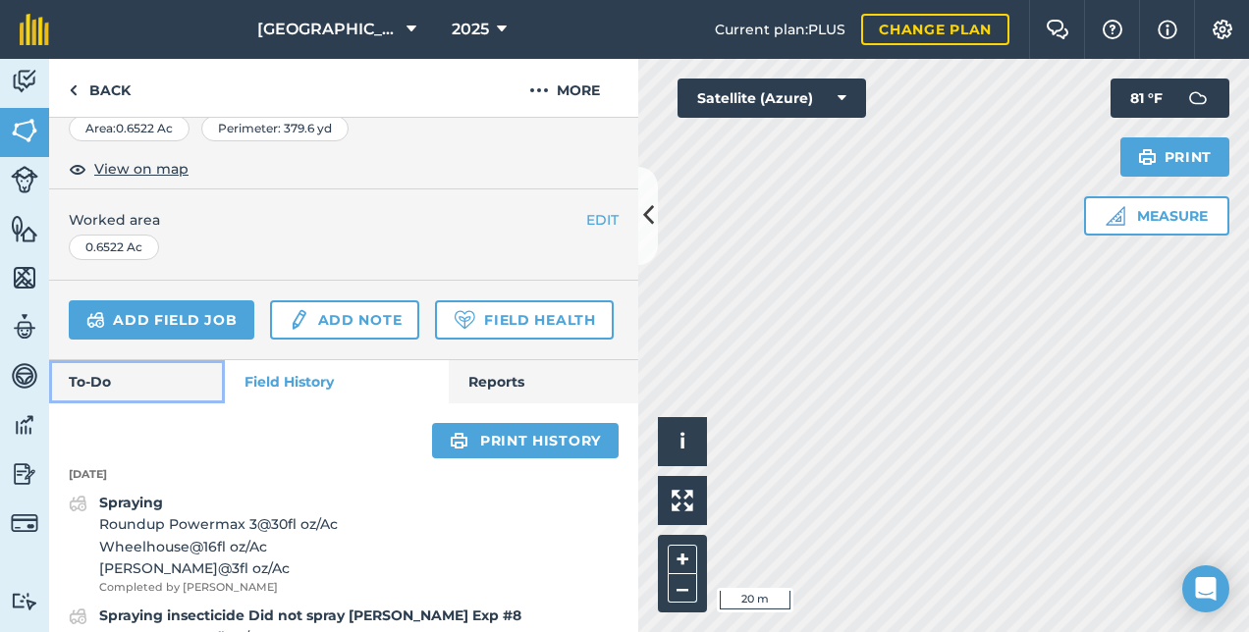
click at [116, 403] on link "To-Do" at bounding box center [137, 381] width 176 height 43
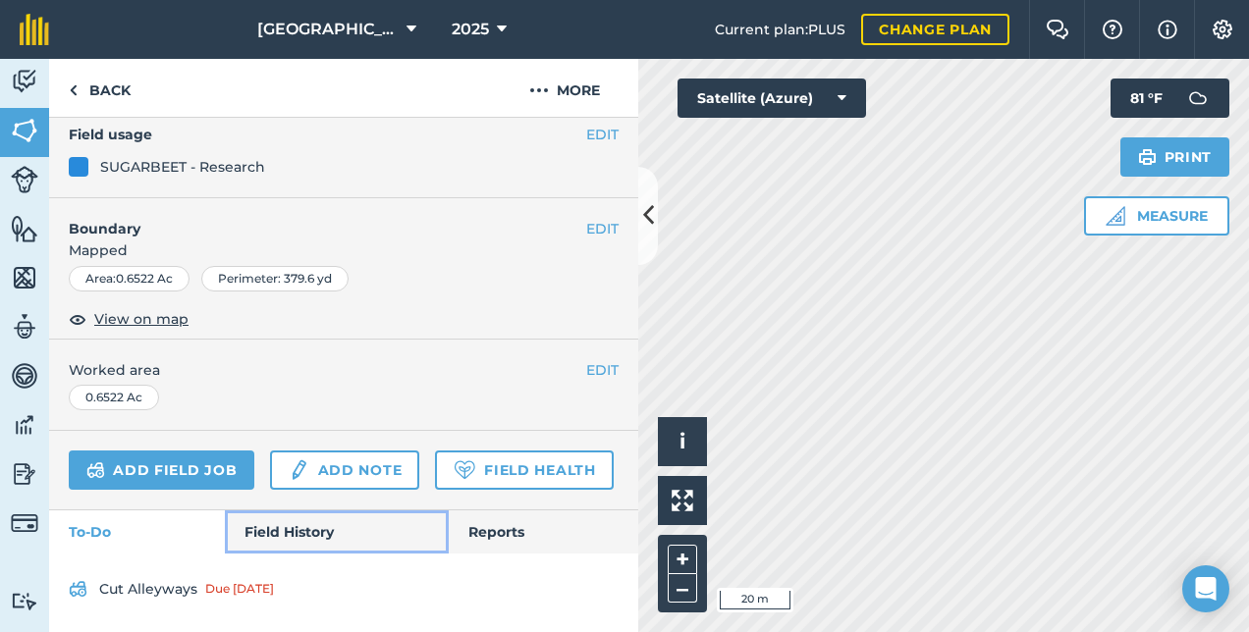
click at [281, 536] on link "Field History" at bounding box center [336, 531] width 223 height 43
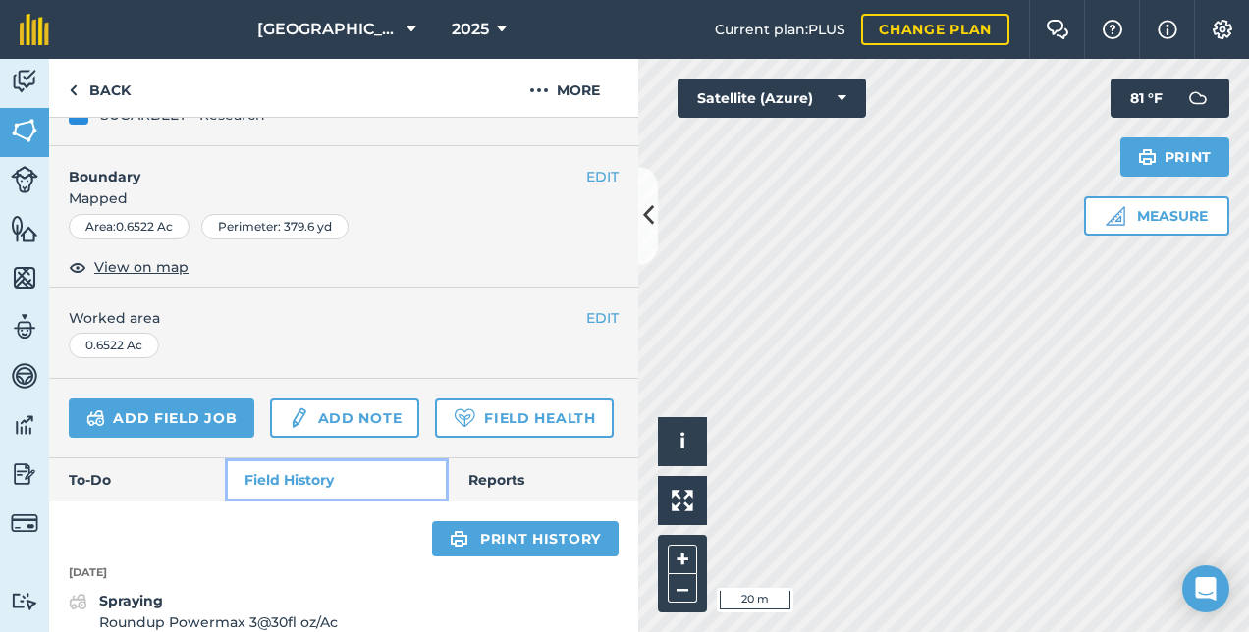
scroll to position [563, 0]
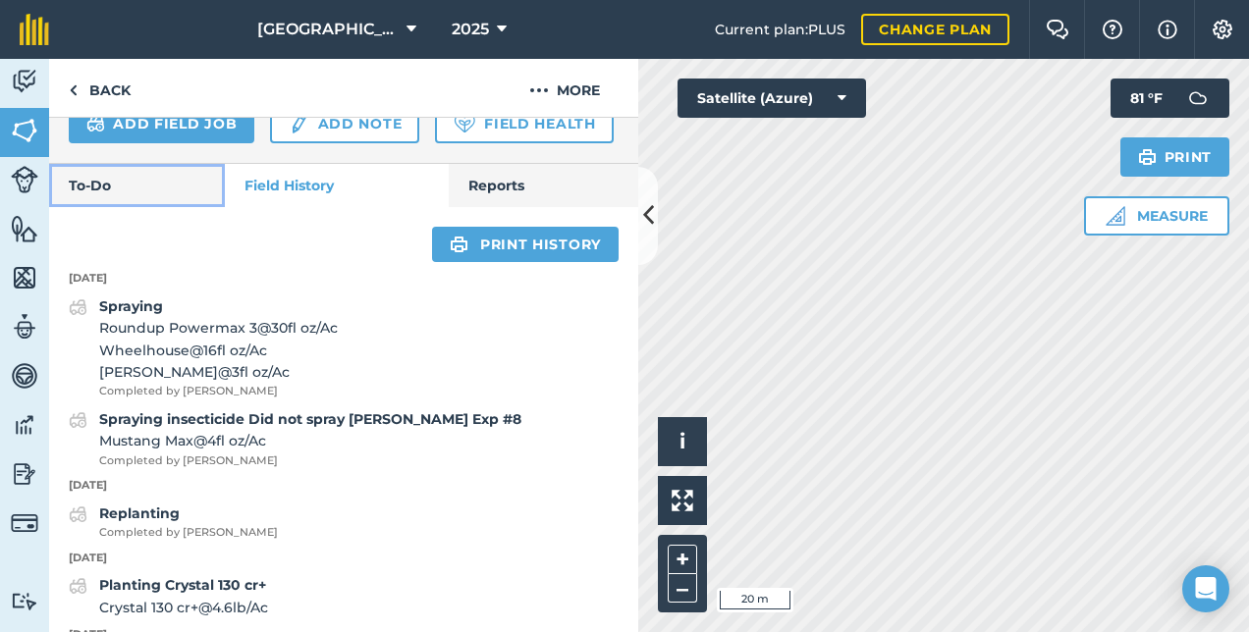
click at [122, 207] on link "To-Do" at bounding box center [137, 185] width 176 height 43
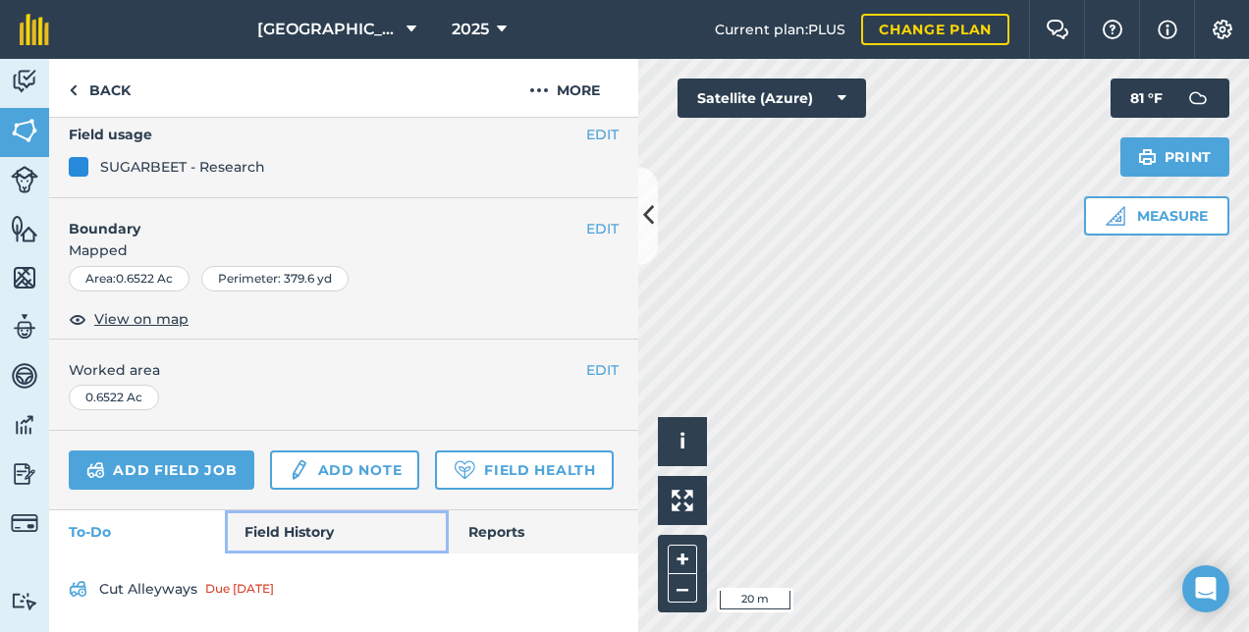
click at [304, 535] on link "Field History" at bounding box center [336, 531] width 223 height 43
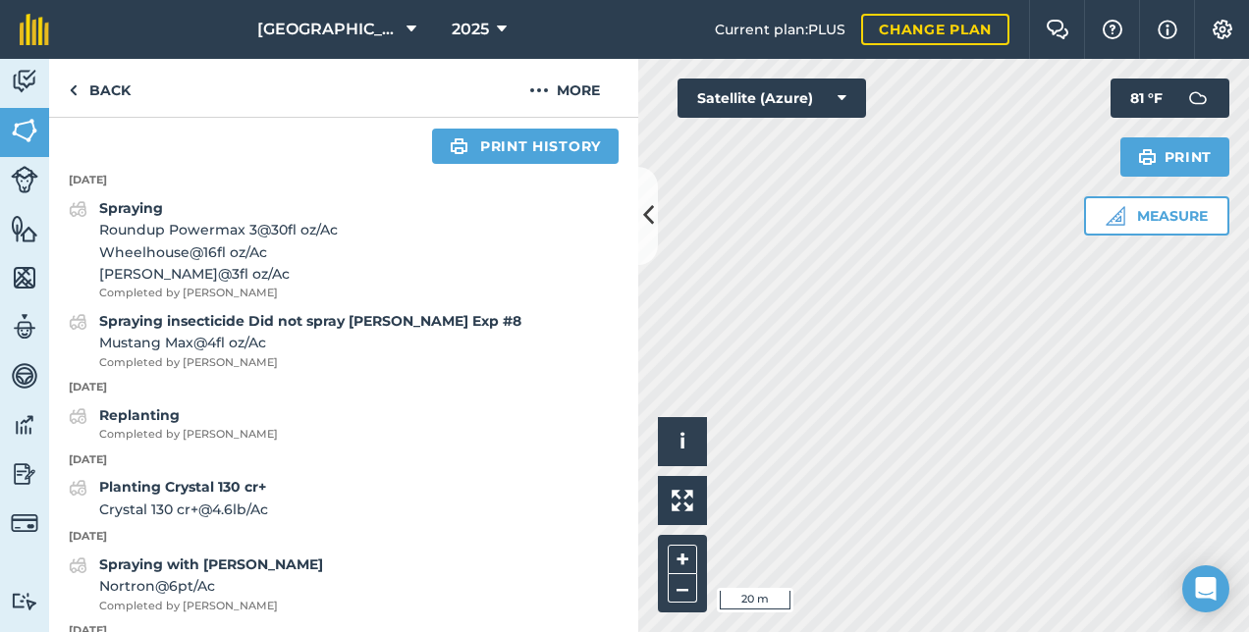
scroll to position [367, 0]
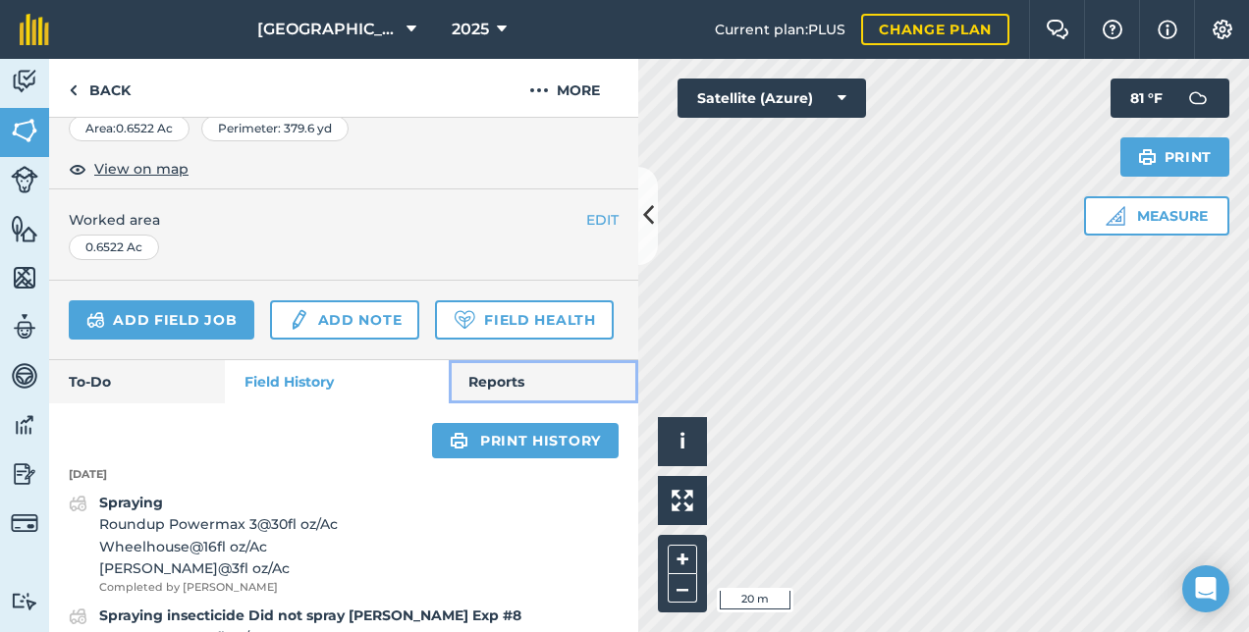
click at [507, 403] on link "Reports" at bounding box center [543, 381] width 189 height 43
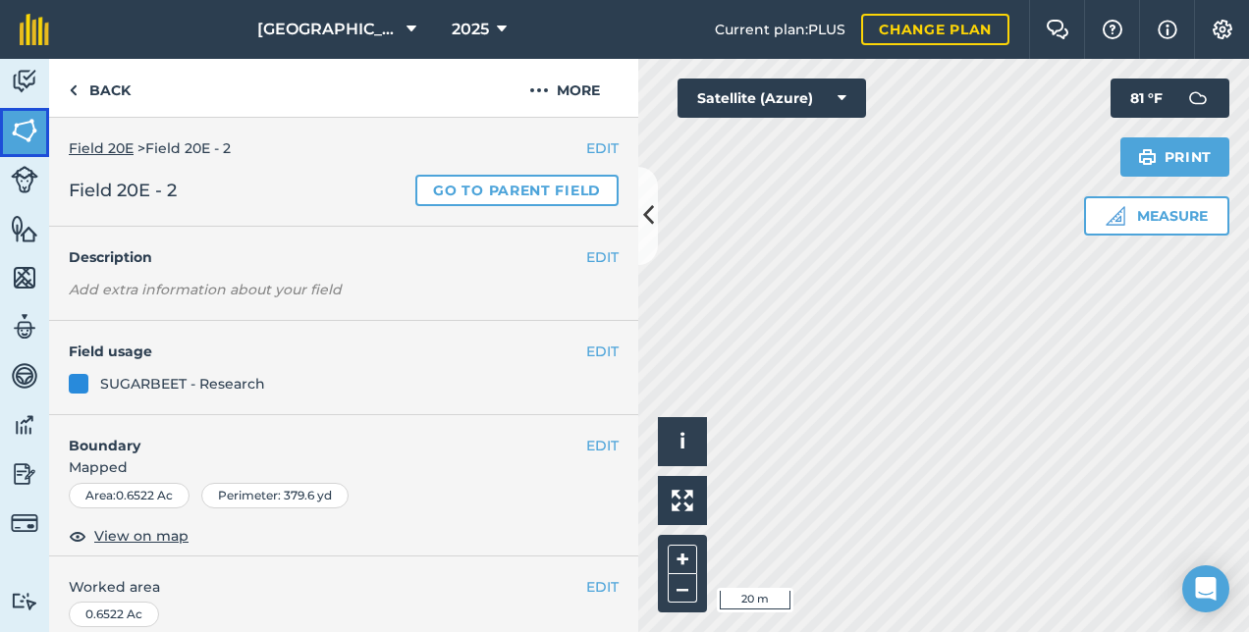
click at [30, 135] on img at bounding box center [24, 130] width 27 height 29
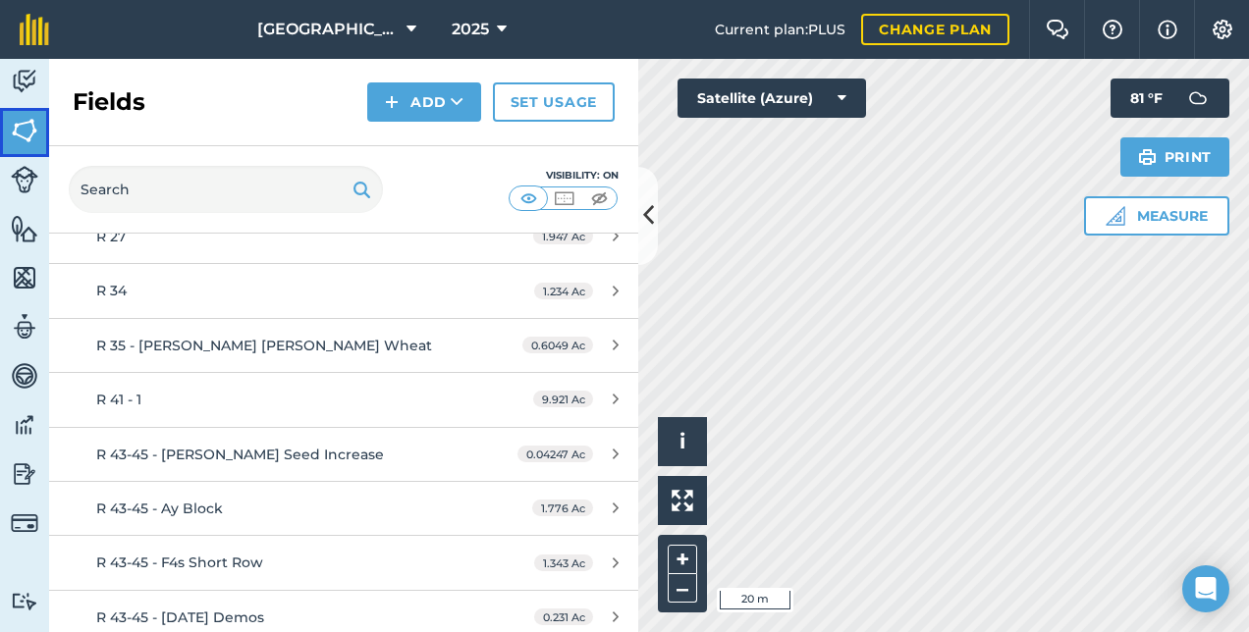
scroll to position [6178, 0]
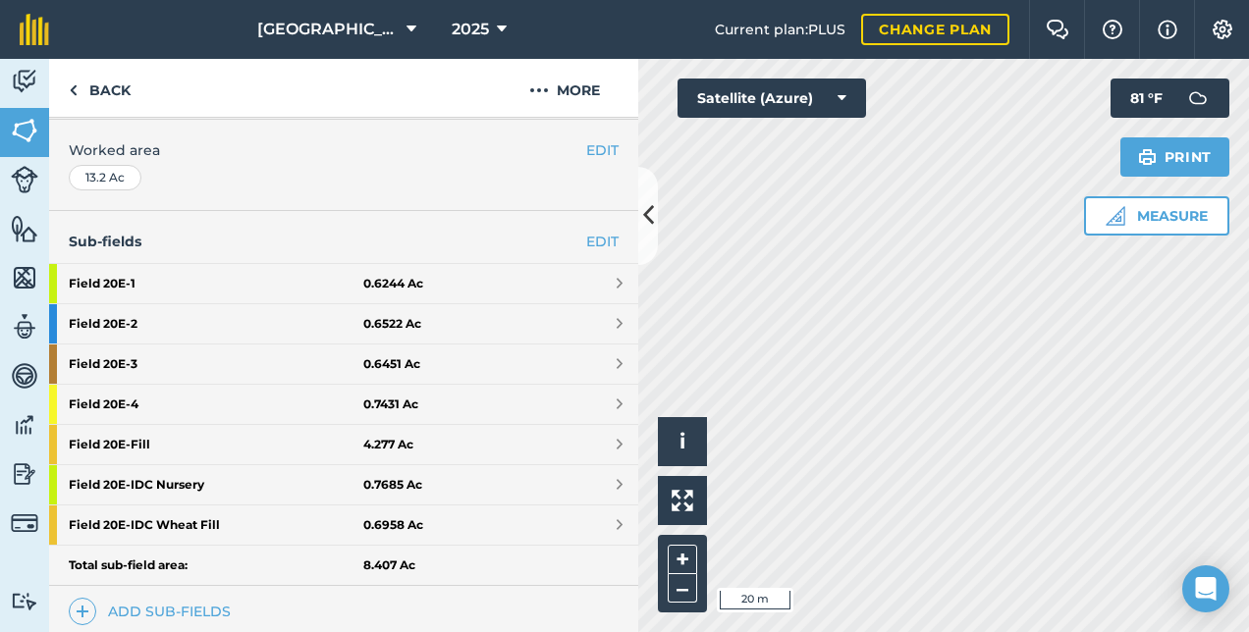
scroll to position [491, 0]
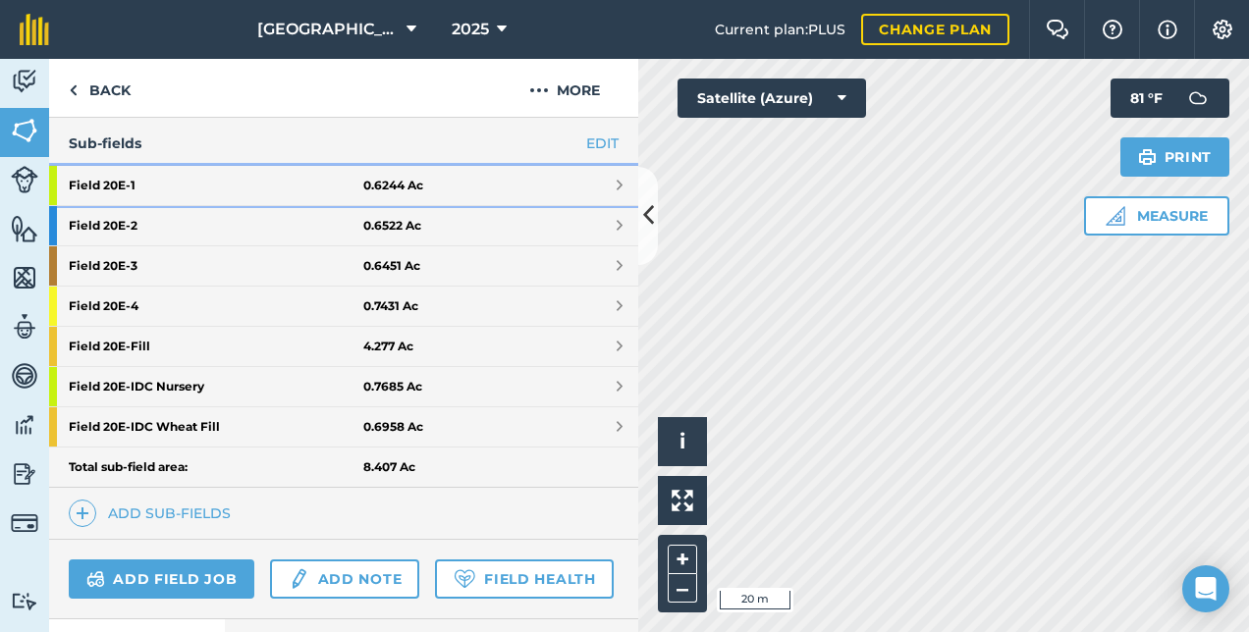
click at [118, 171] on strong "Field 20E - 1" at bounding box center [216, 185] width 295 height 39
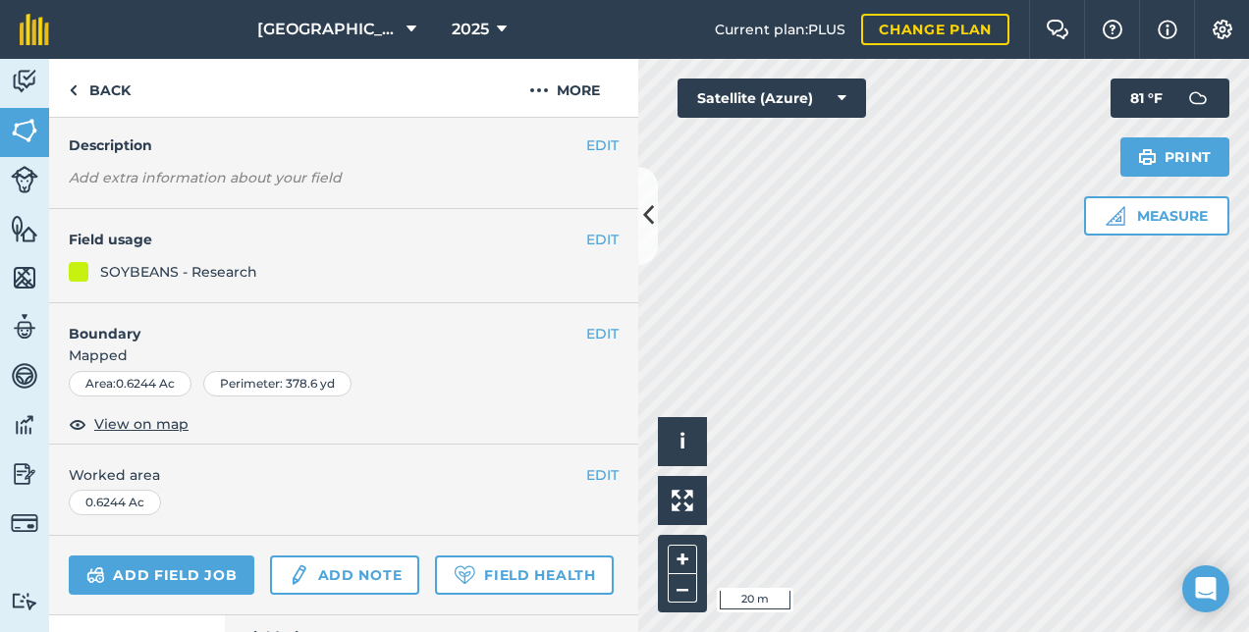
scroll to position [308, 0]
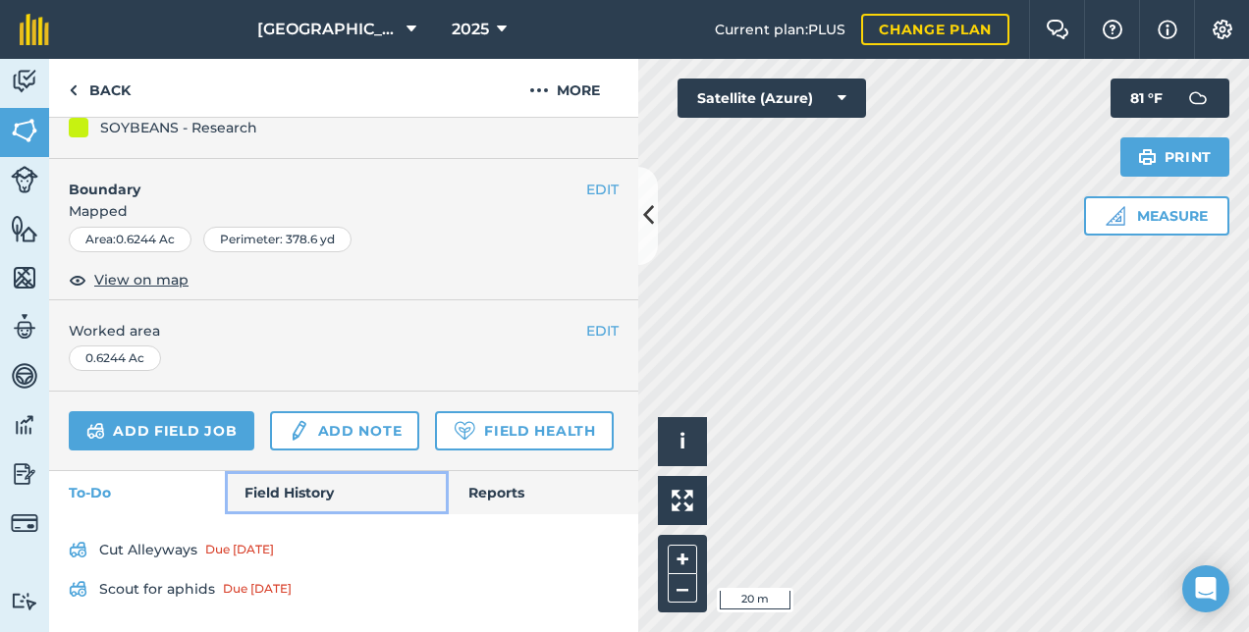
click at [312, 477] on link "Field History" at bounding box center [336, 492] width 223 height 43
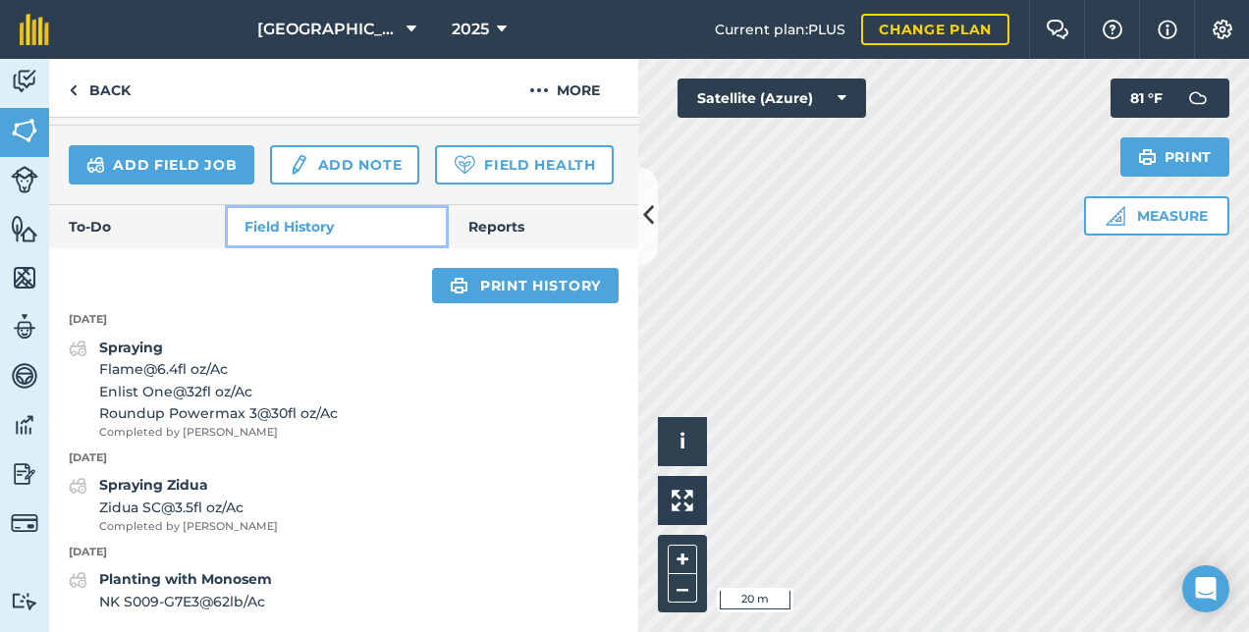
scroll to position [181, 0]
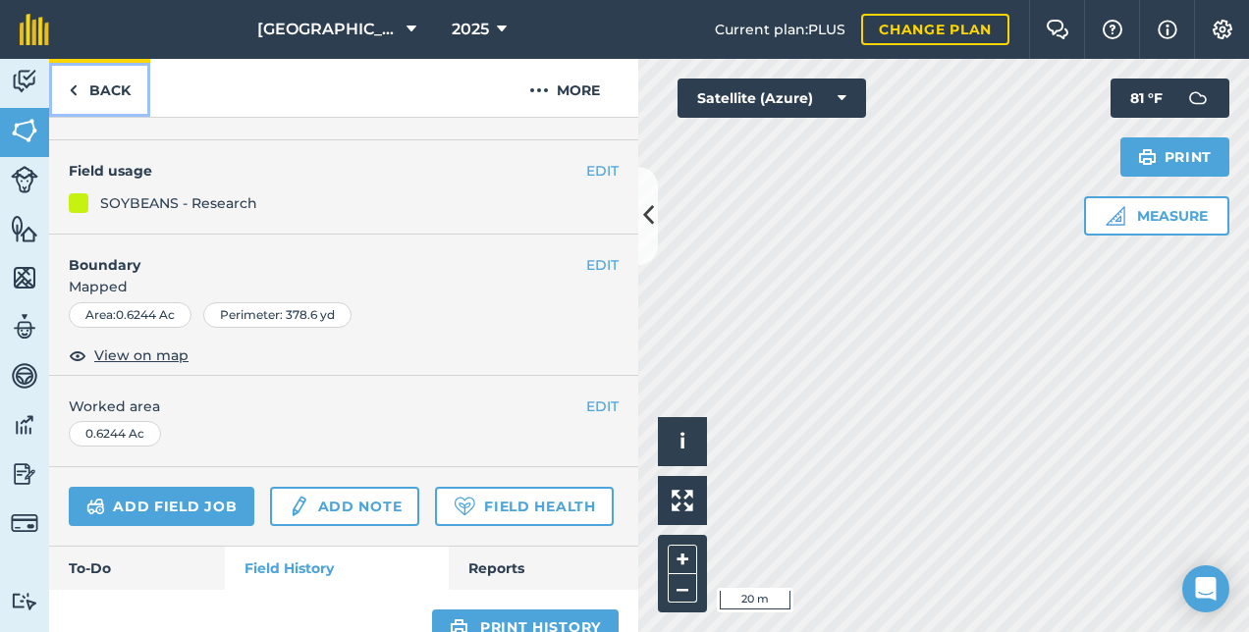
click at [78, 82] on link "Back" at bounding box center [99, 88] width 101 height 58
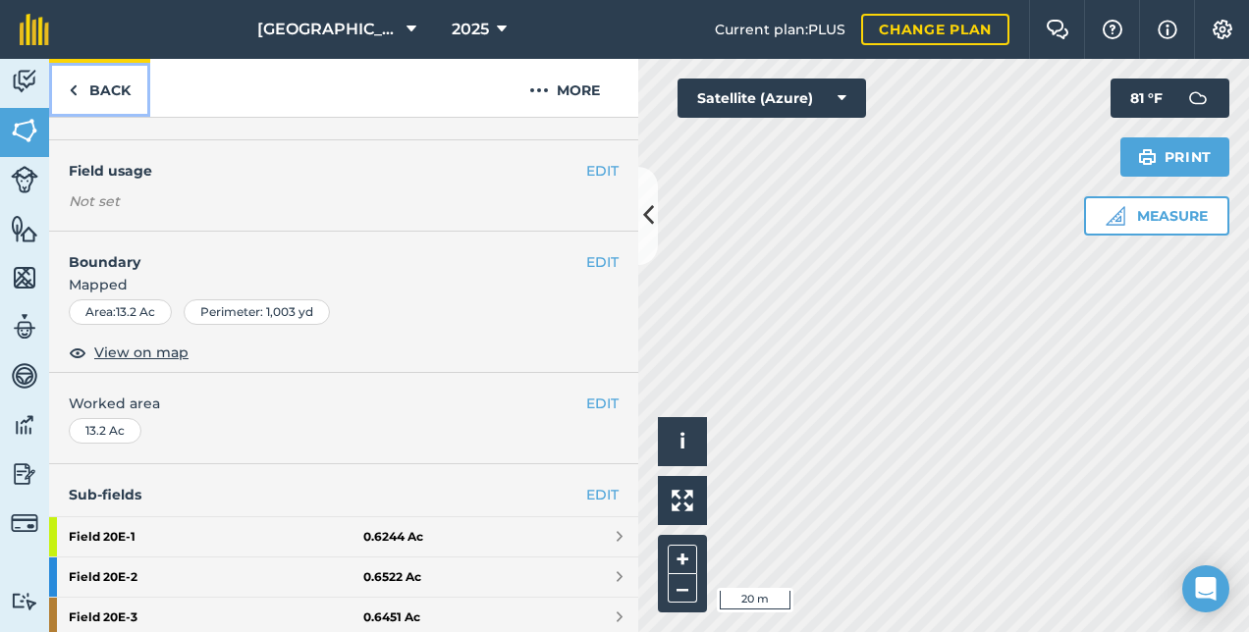
scroll to position [532, 0]
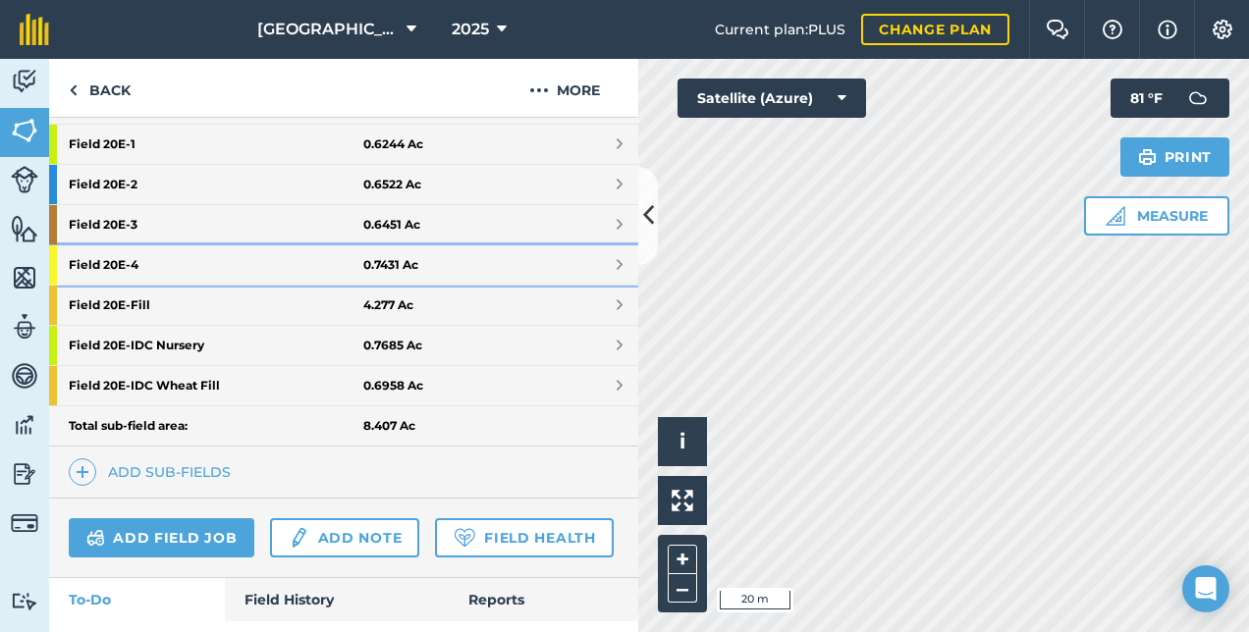
click at [113, 251] on strong "Field 20E - 4" at bounding box center [216, 264] width 295 height 39
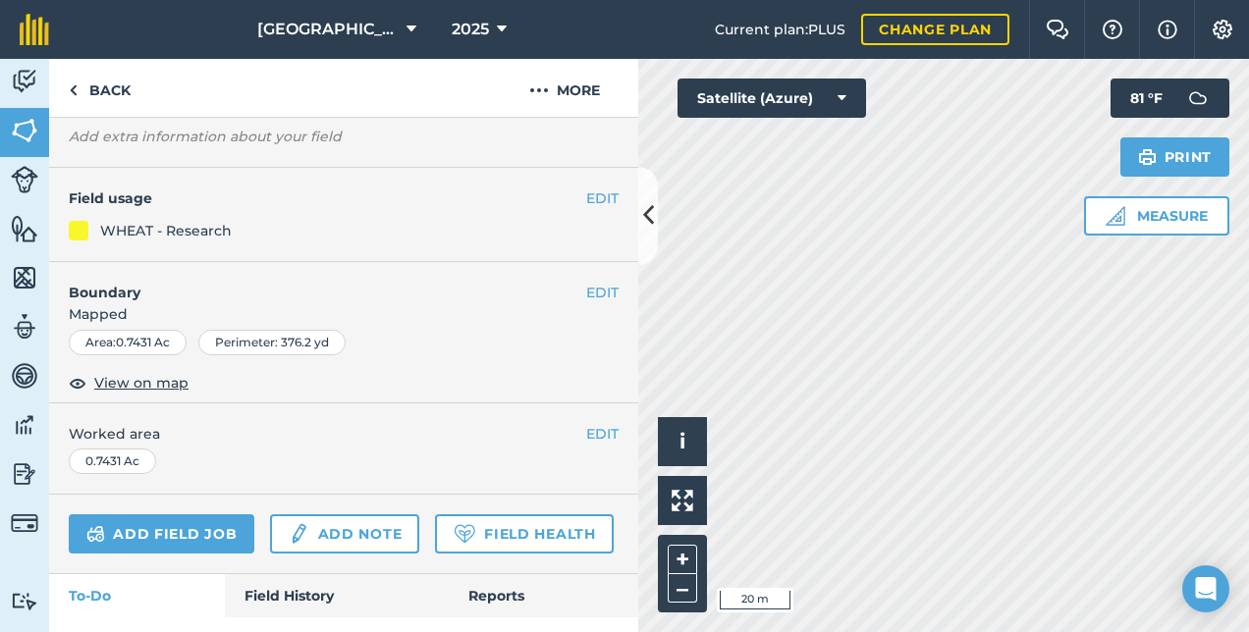
scroll to position [269, 0]
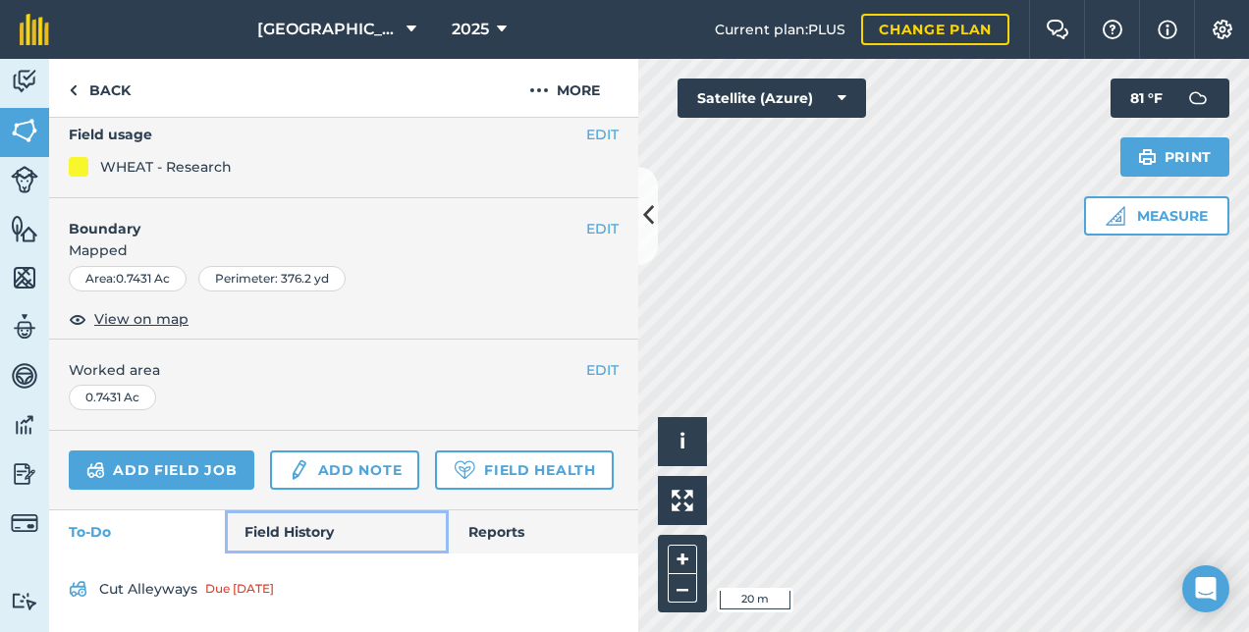
click at [308, 534] on link "Field History" at bounding box center [336, 531] width 223 height 43
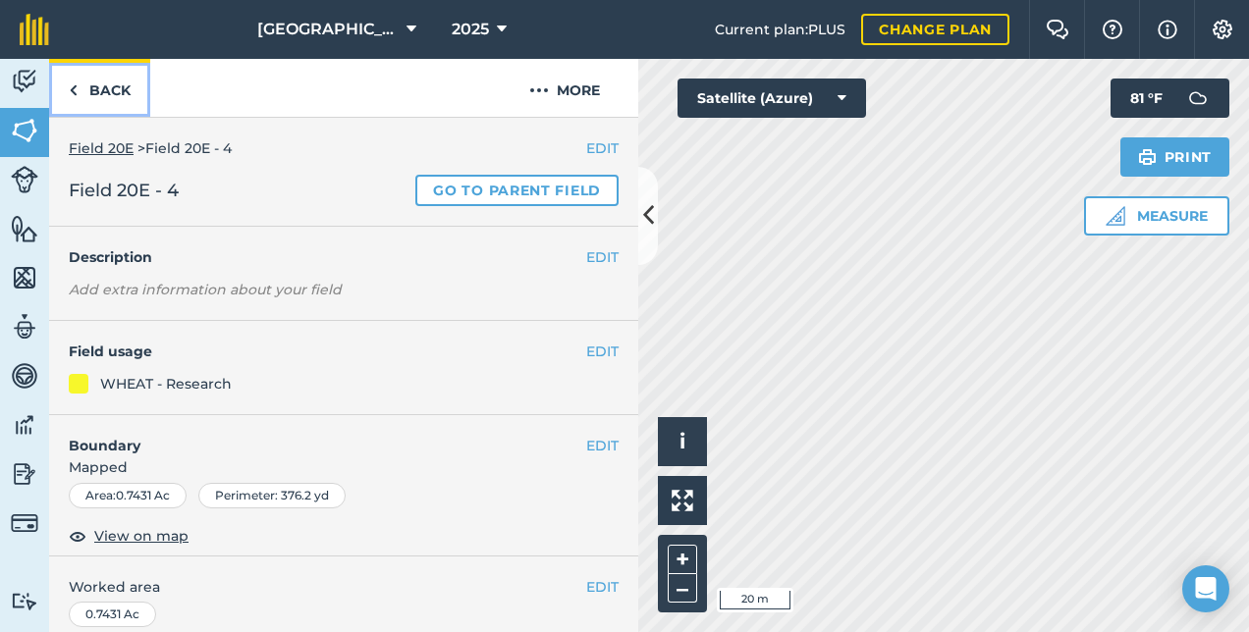
click at [76, 95] on img at bounding box center [73, 91] width 9 height 24
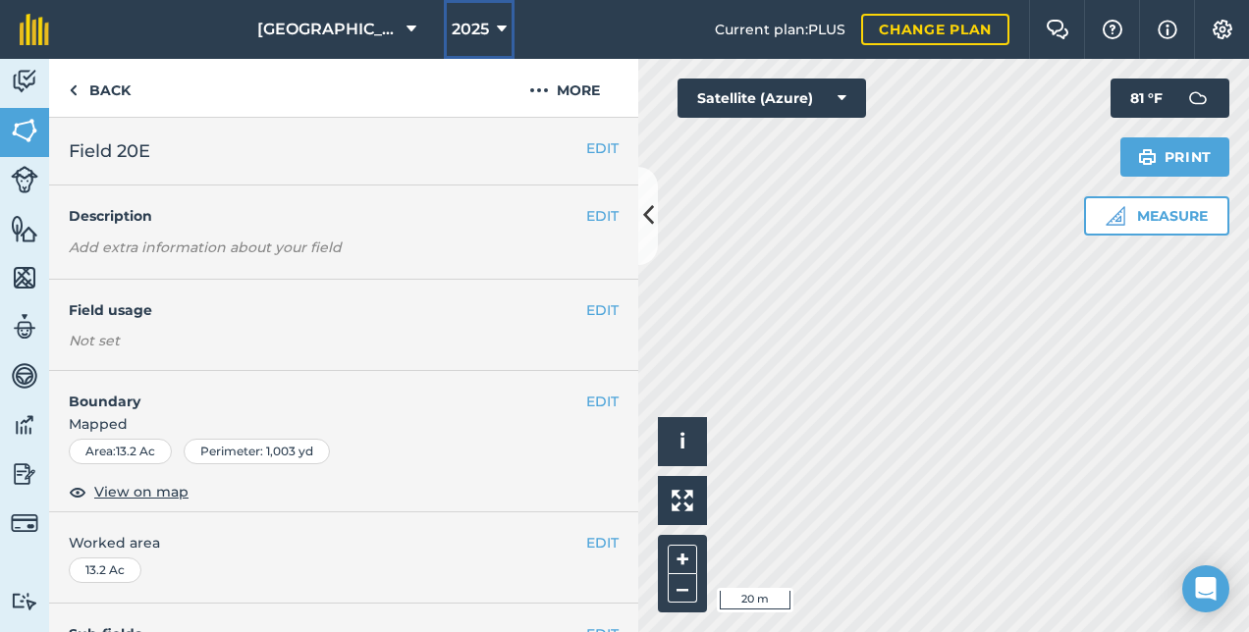
click at [487, 27] on button "2025" at bounding box center [479, 29] width 71 height 59
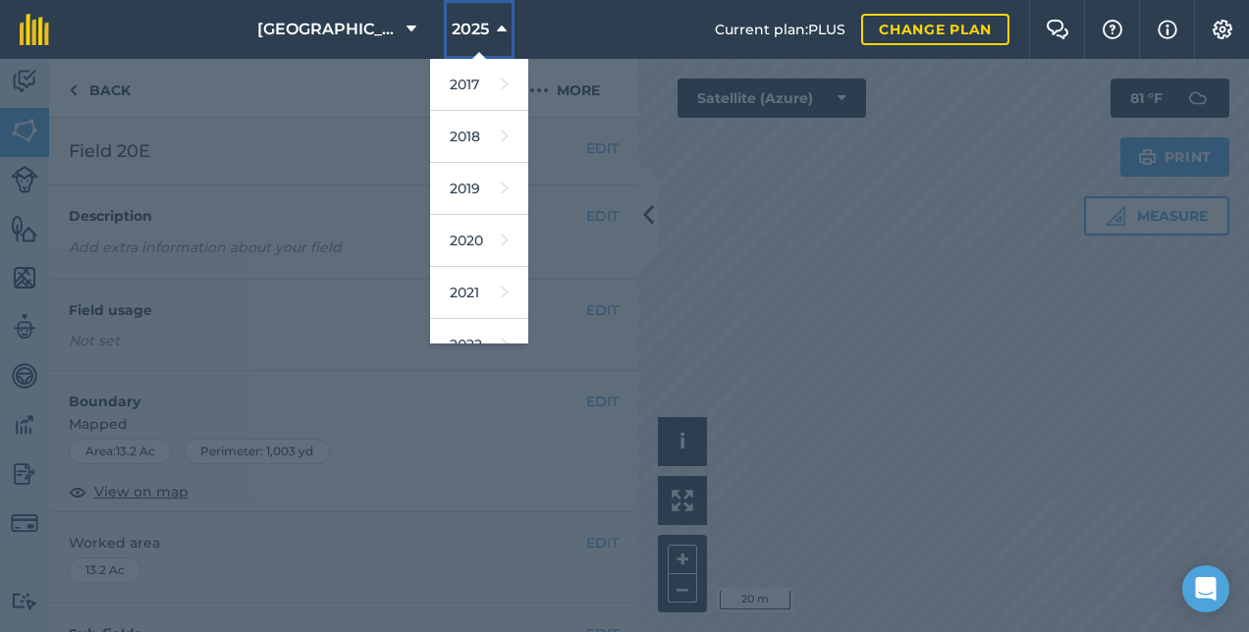
scroll to position [284, 0]
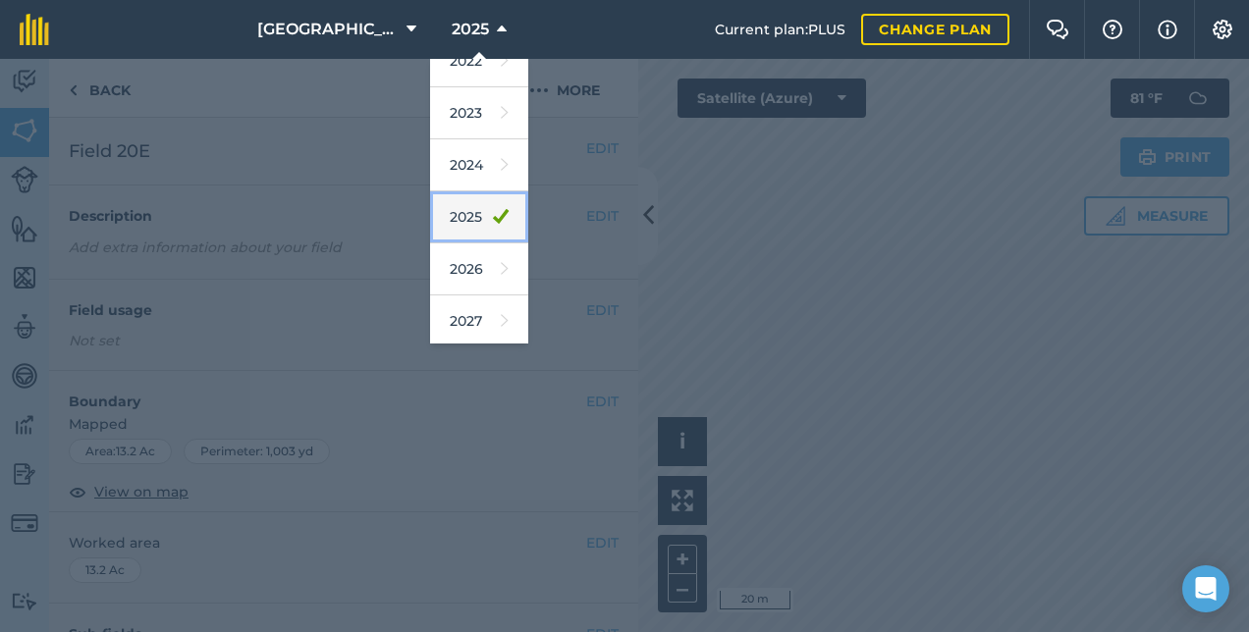
click at [439, 213] on link "2025" at bounding box center [479, 217] width 98 height 52
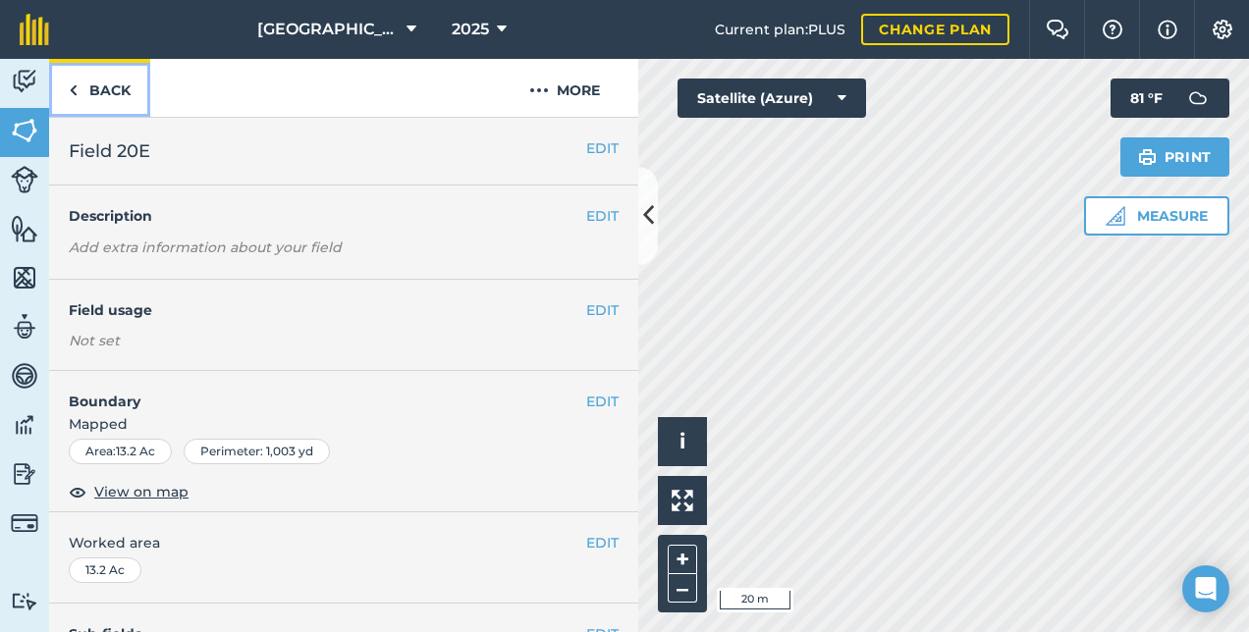
click at [106, 80] on link "Back" at bounding box center [99, 88] width 101 height 58
click at [120, 95] on link "Back" at bounding box center [99, 88] width 101 height 58
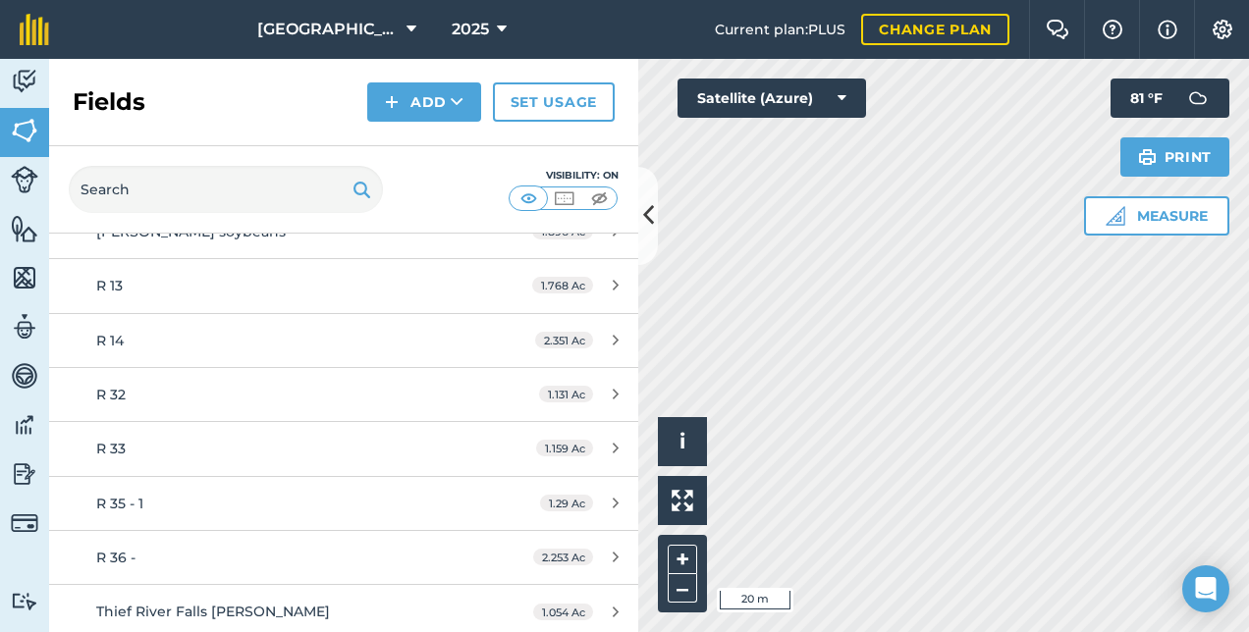
scroll to position [687, 0]
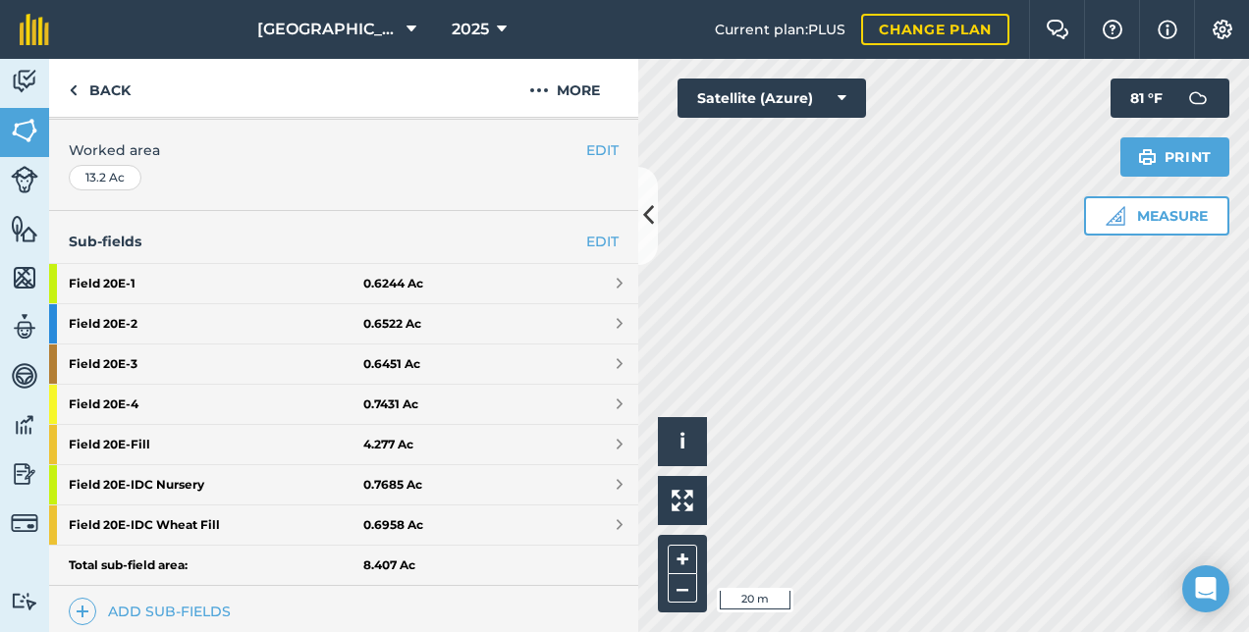
scroll to position [491, 0]
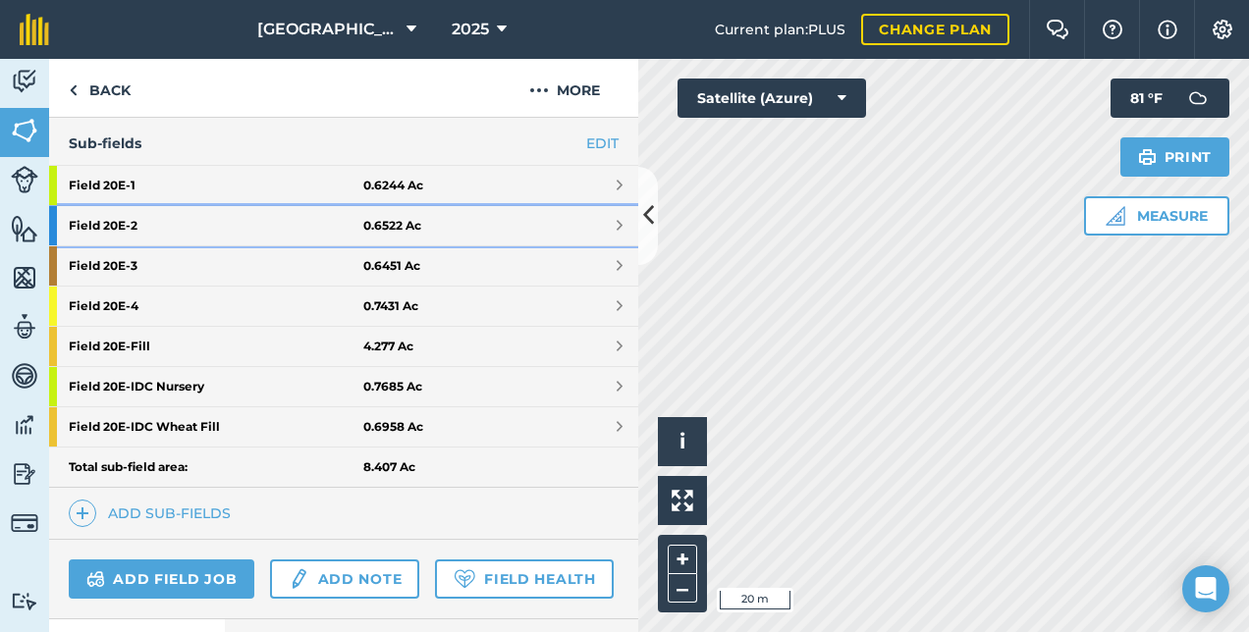
click at [616, 220] on span at bounding box center [619, 226] width 6 height 16
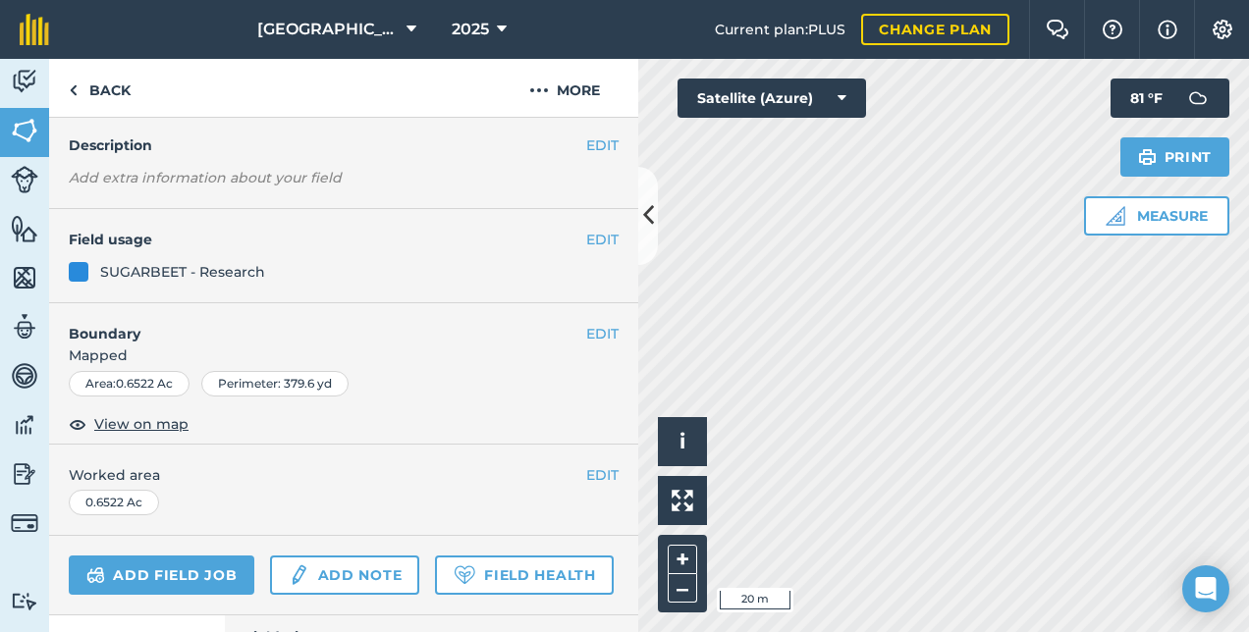
scroll to position [269, 0]
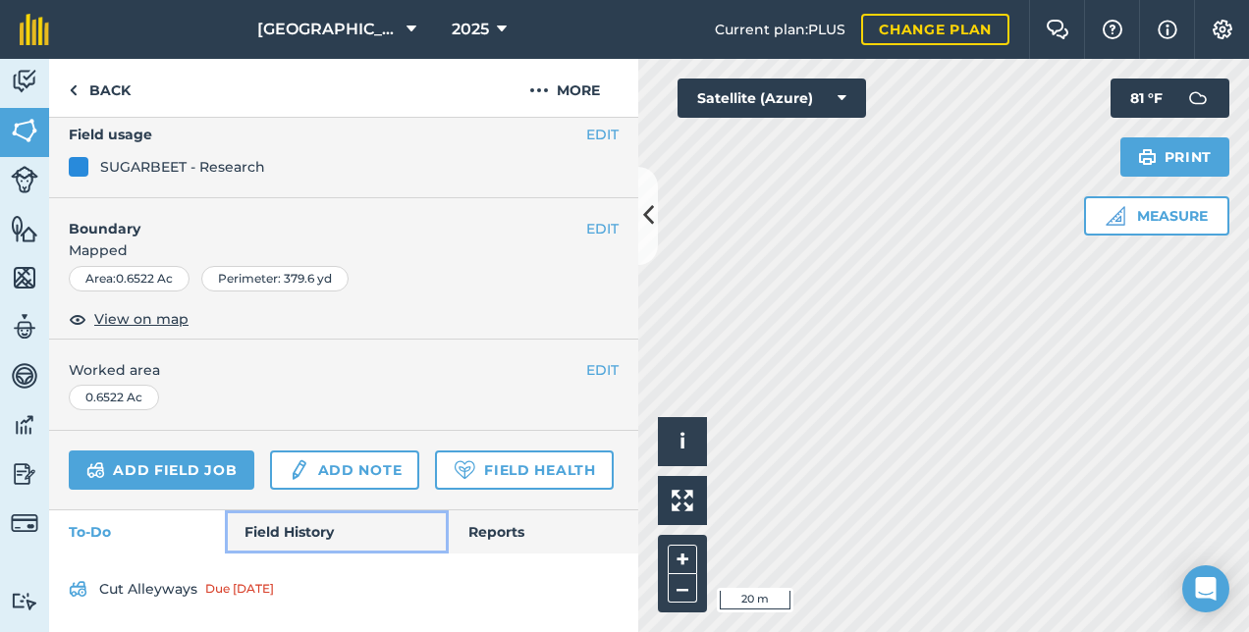
click at [271, 521] on link "Field History" at bounding box center [336, 531] width 223 height 43
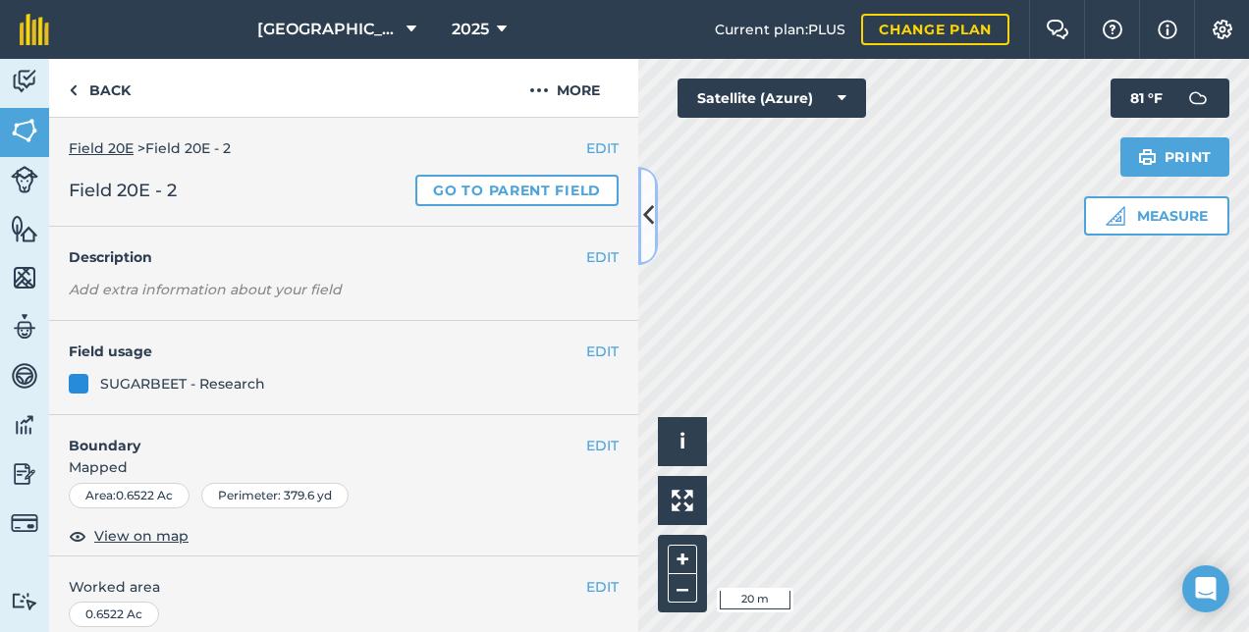
click at [648, 221] on icon at bounding box center [648, 215] width 11 height 34
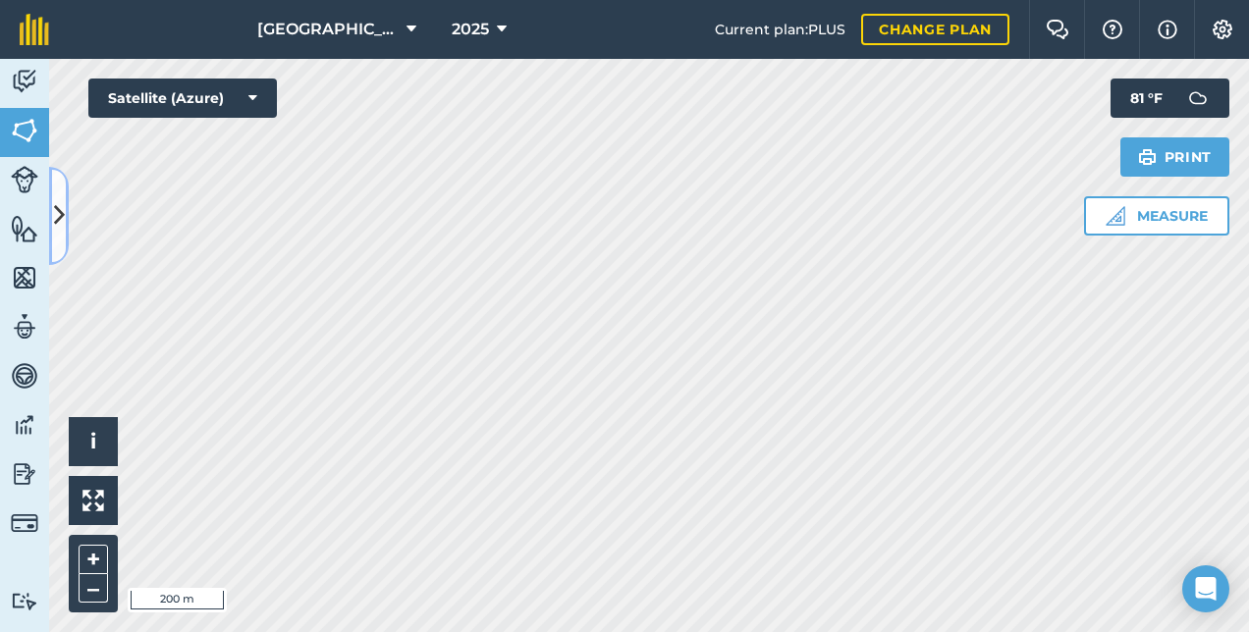
click at [61, 229] on icon at bounding box center [59, 215] width 11 height 34
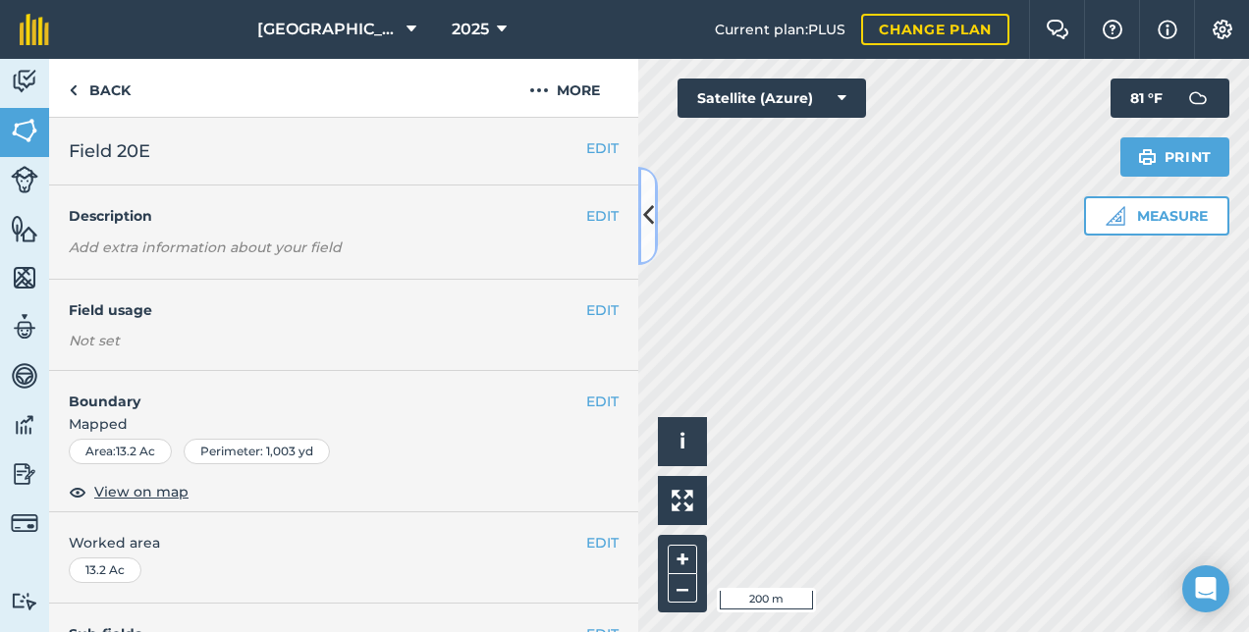
scroll to position [491, 0]
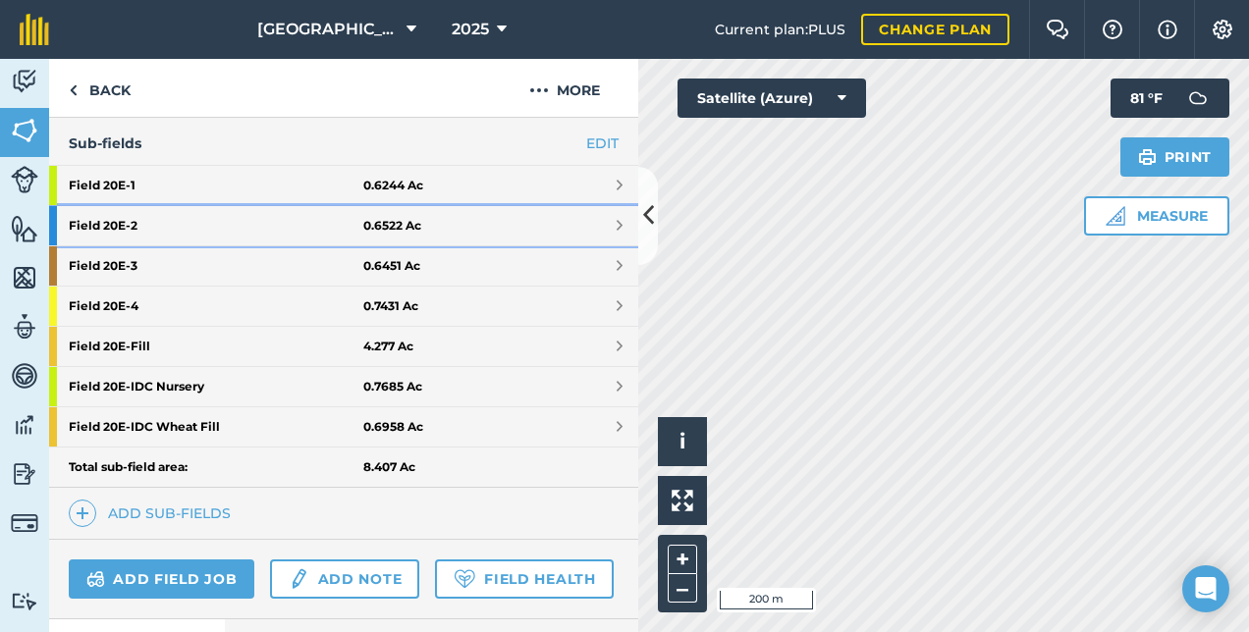
click at [608, 216] on link "Field 20E - 2 0.6522 Ac" at bounding box center [343, 225] width 589 height 39
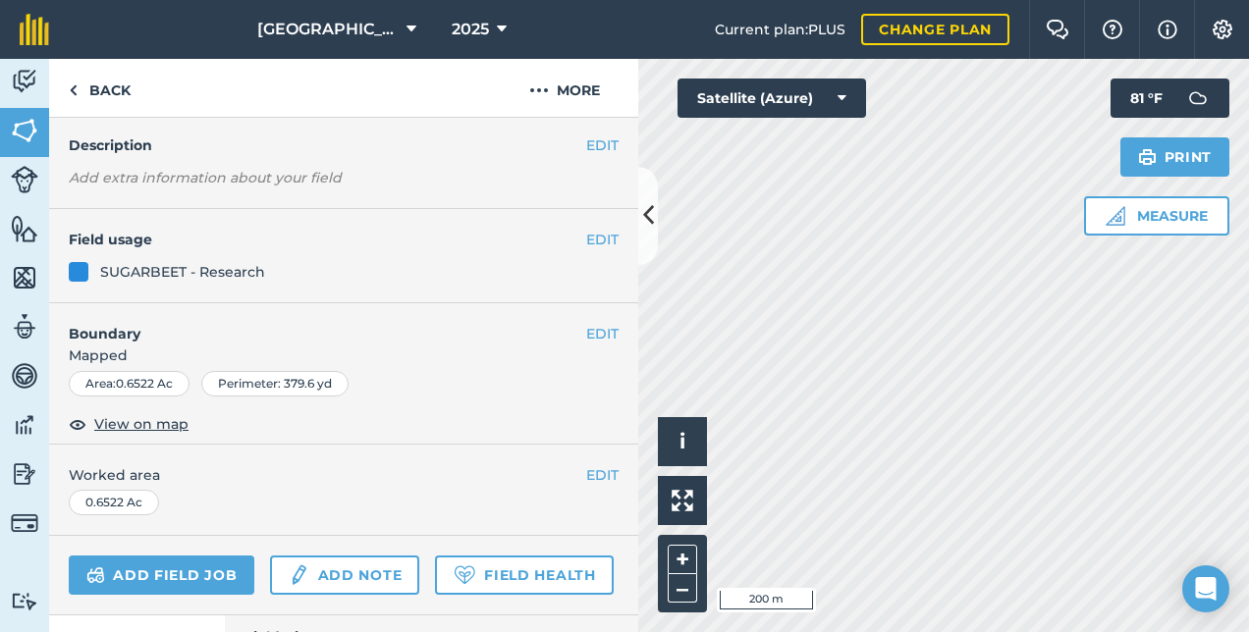
scroll to position [269, 0]
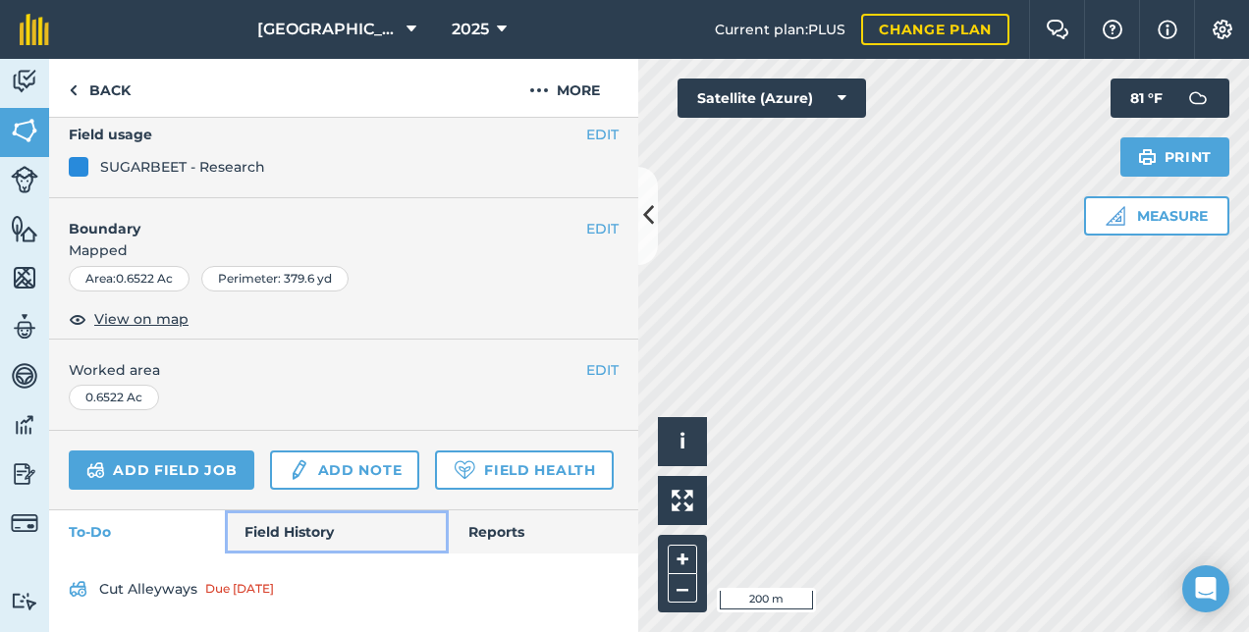
click at [312, 523] on link "Field History" at bounding box center [336, 531] width 223 height 43
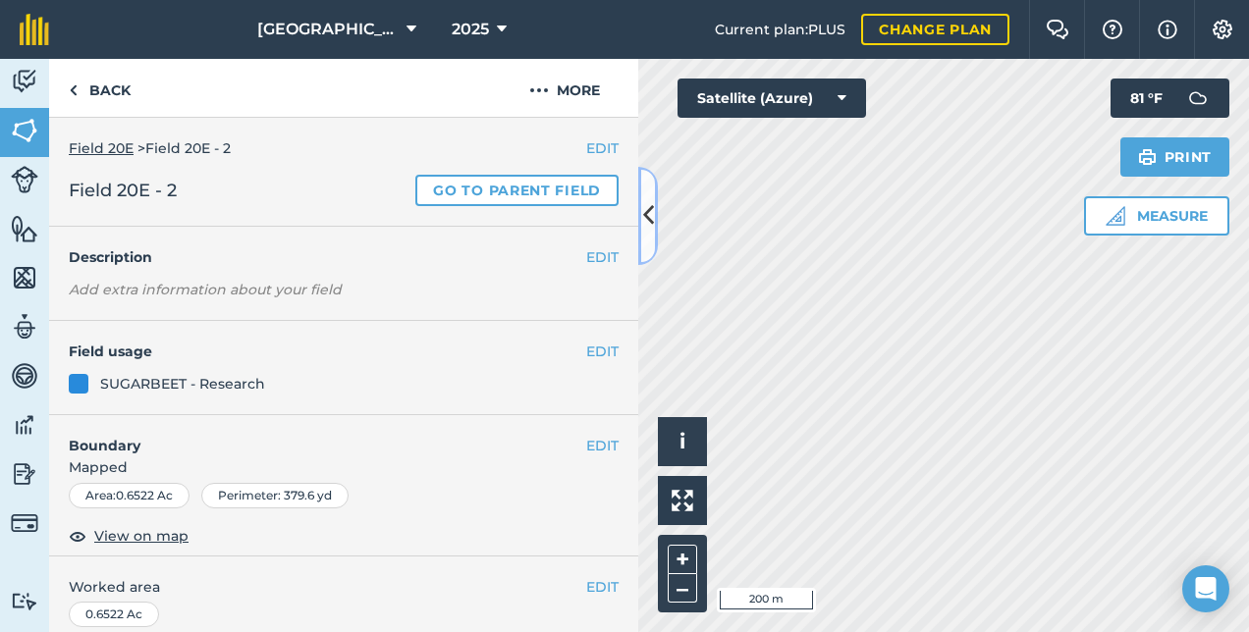
click at [639, 215] on button at bounding box center [648, 216] width 20 height 98
